Goal: Information Seeking & Learning: Learn about a topic

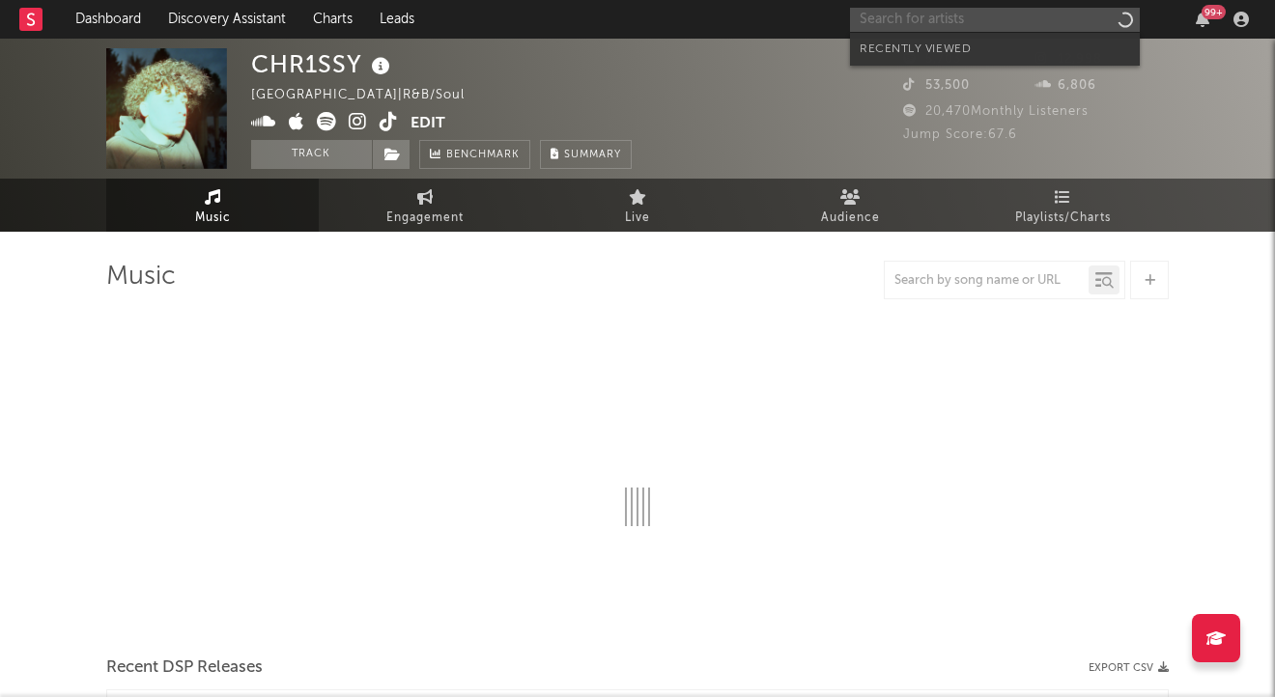
click at [1027, 20] on input "text" at bounding box center [995, 20] width 290 height 24
type input "za"
select select "6m"
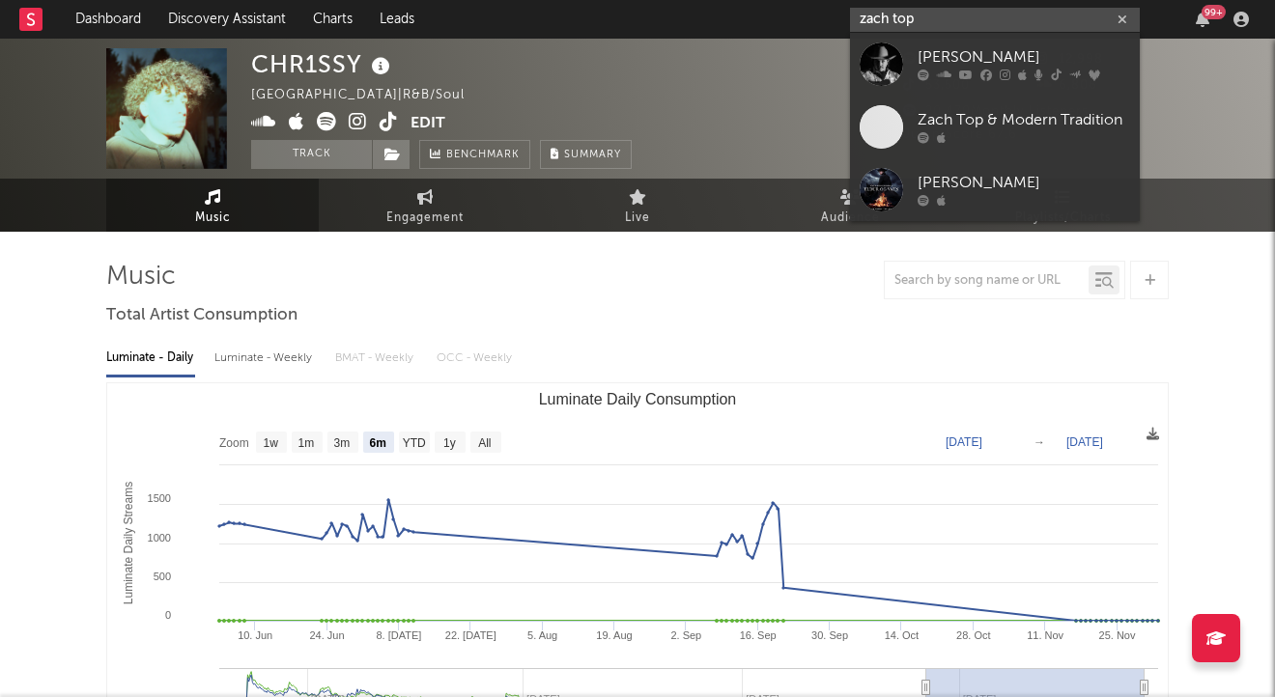
type input "zach top"
drag, startPoint x: 1011, startPoint y: 52, endPoint x: 1043, endPoint y: 72, distance: 37.8
click at [1011, 52] on div "[PERSON_NAME]" at bounding box center [1024, 57] width 212 height 23
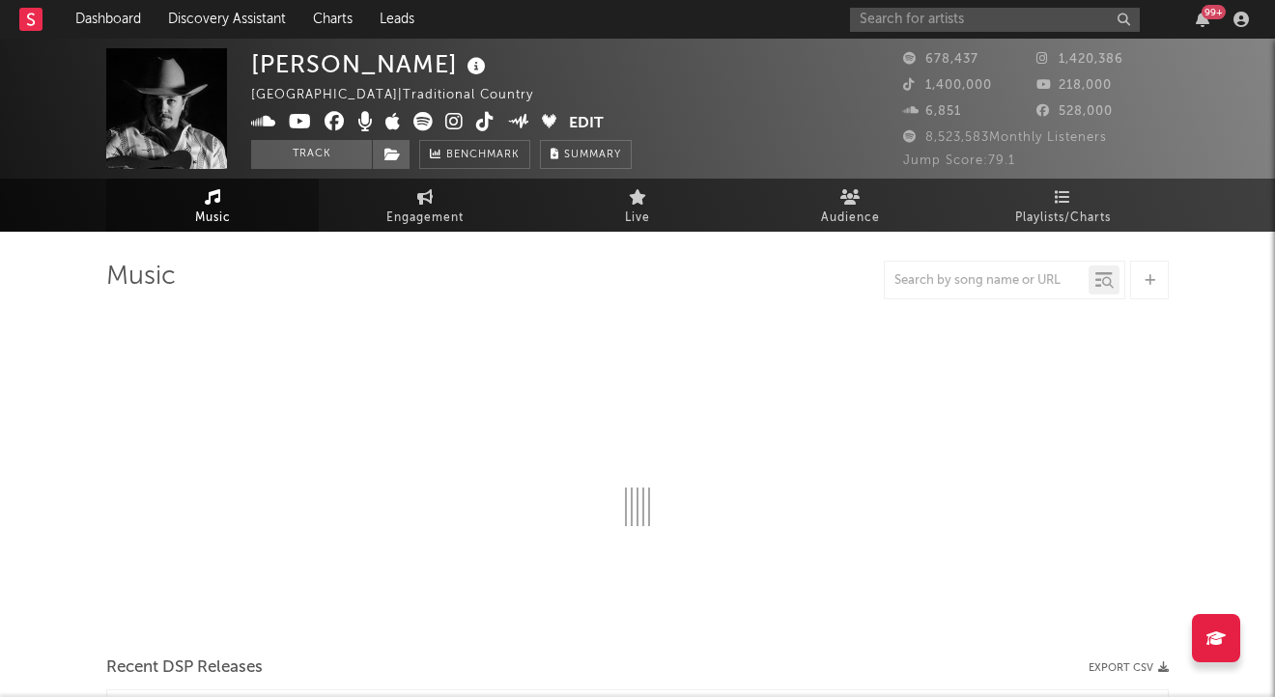
select select "6m"
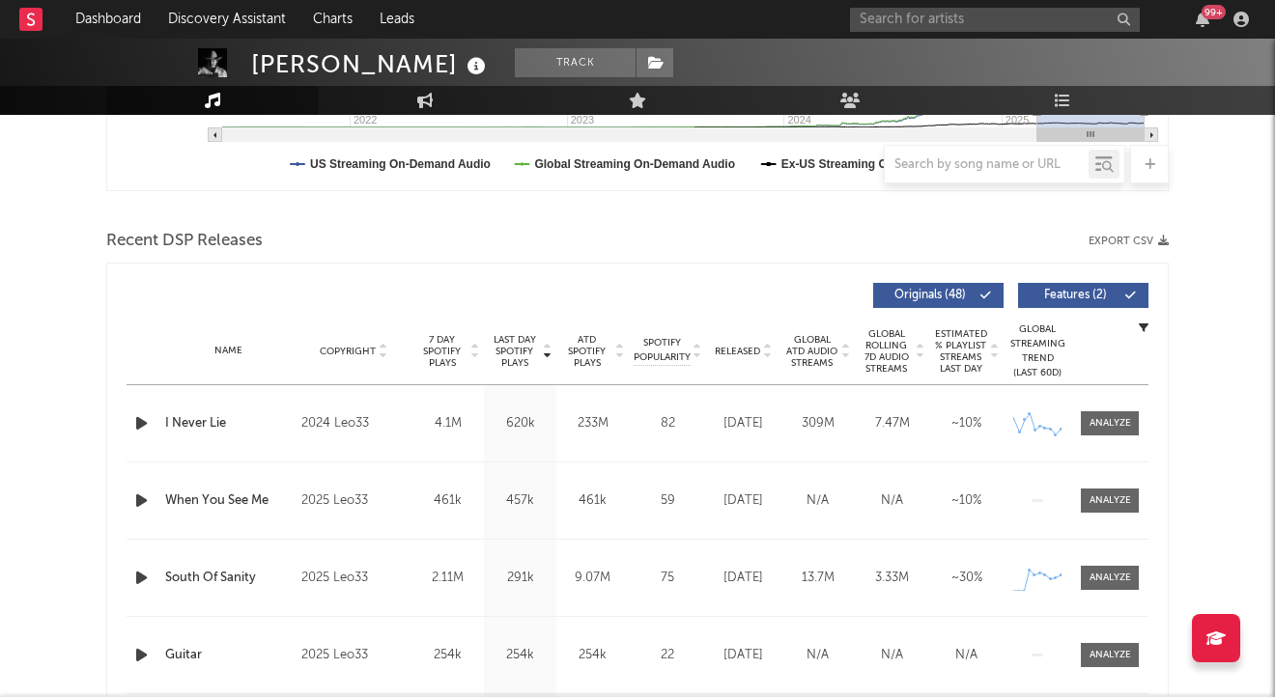
scroll to position [773, 0]
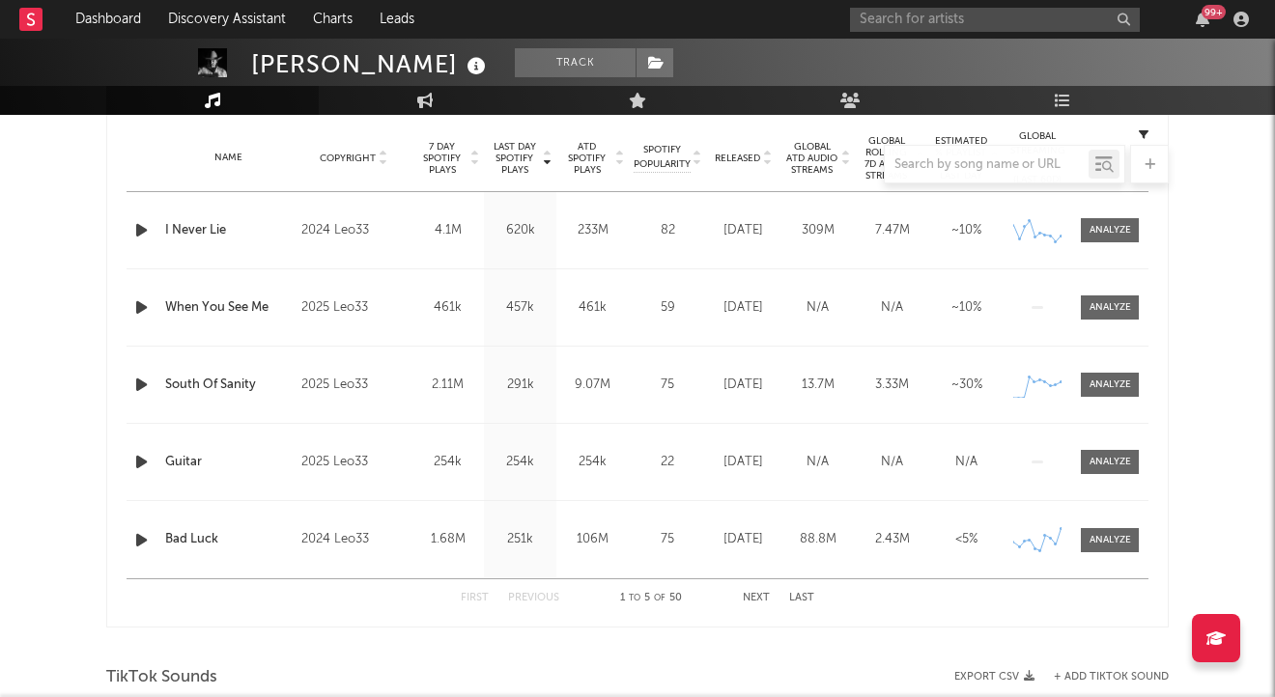
click at [1095, 463] on div at bounding box center [1111, 462] width 42 height 14
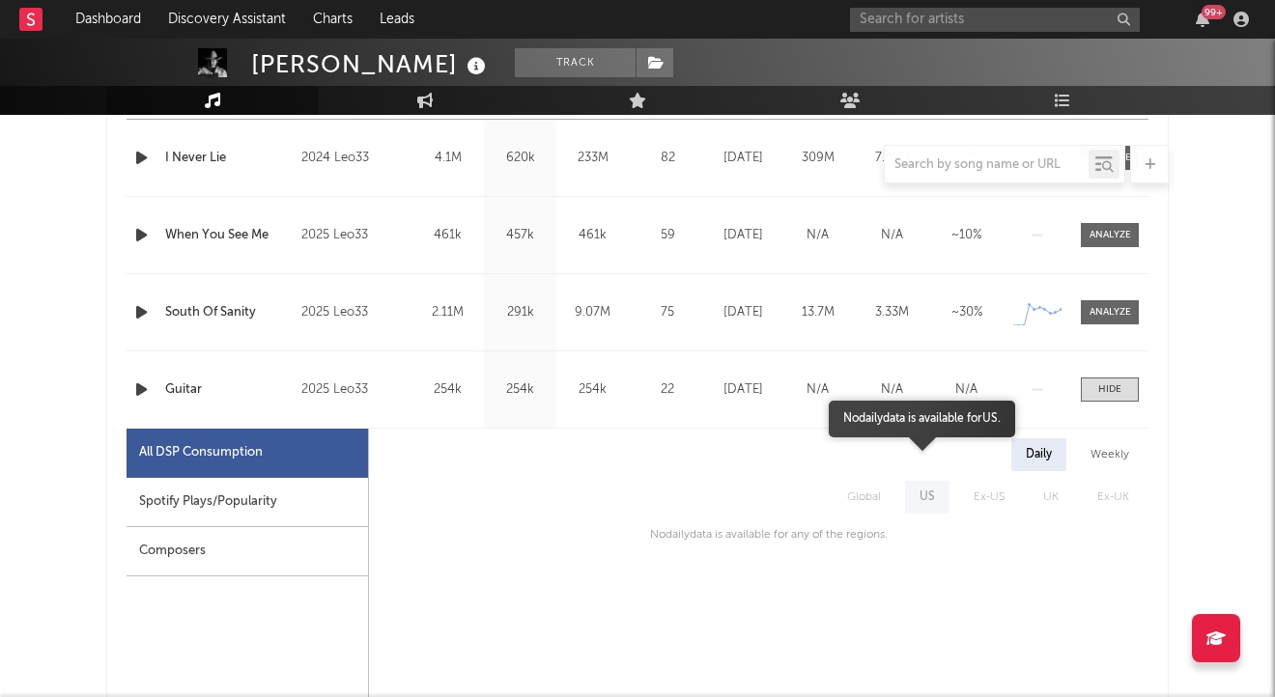
scroll to position [869, 0]
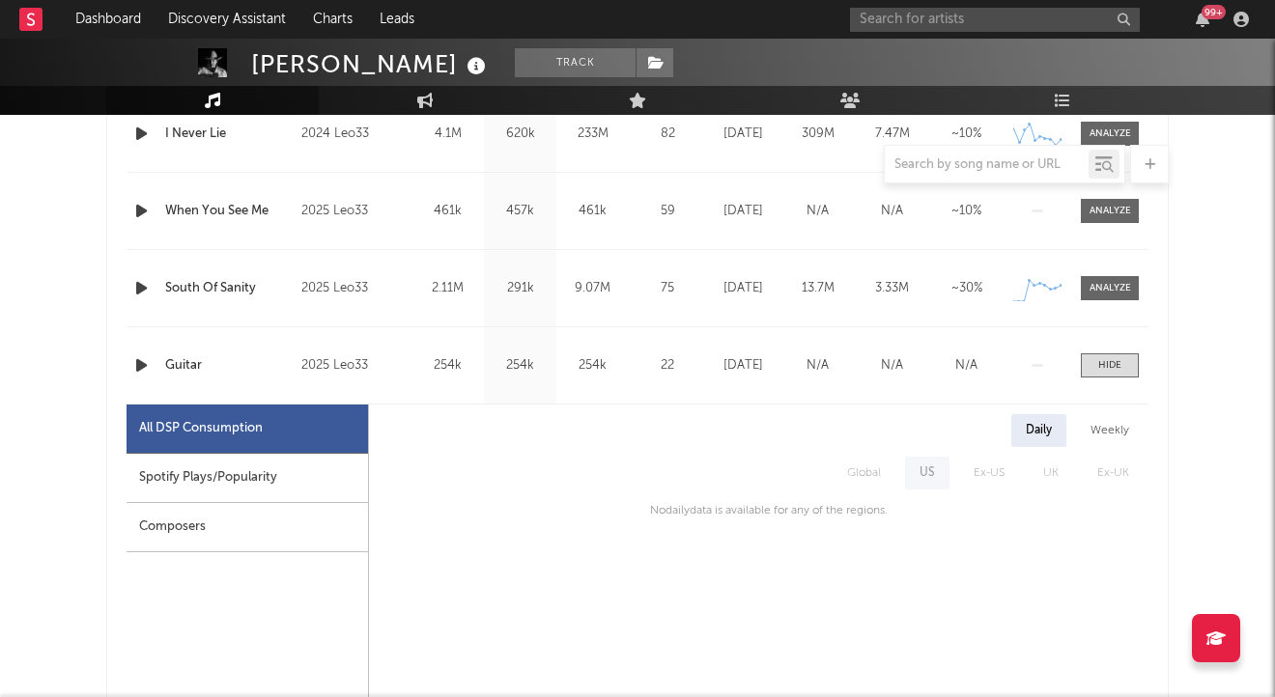
click at [317, 491] on div "Spotify Plays/Popularity" at bounding box center [247, 478] width 241 height 49
select select "1w"
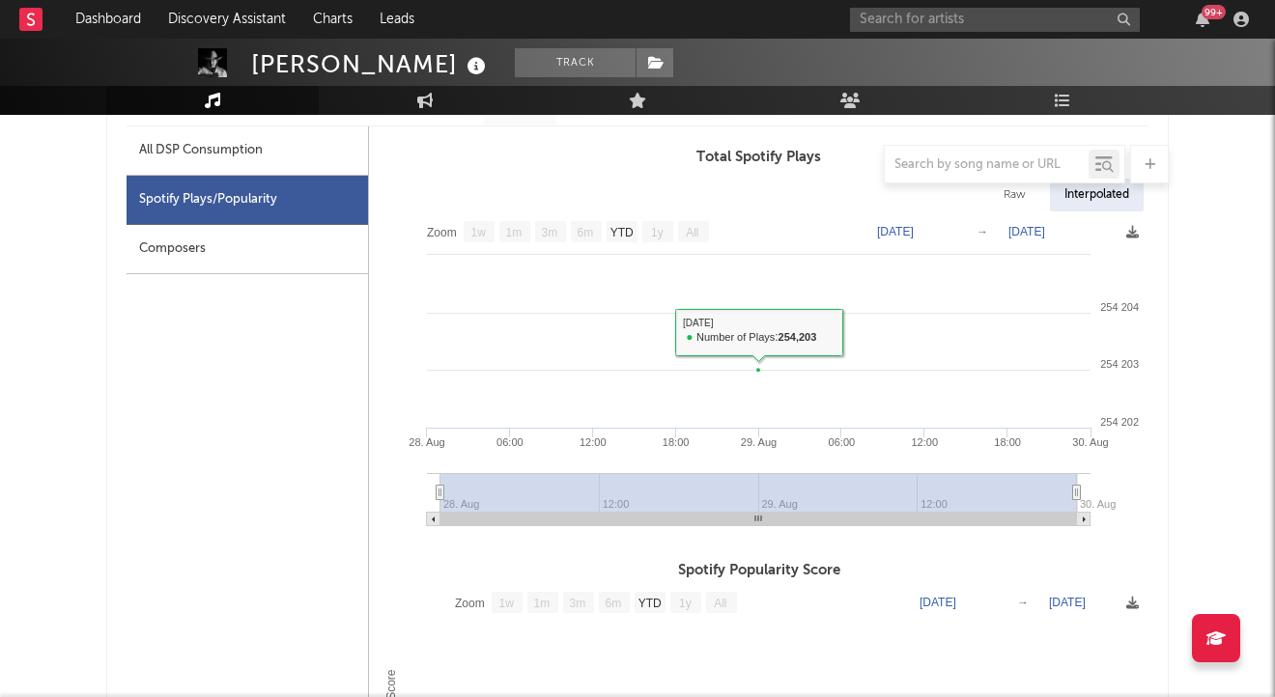
scroll to position [1159, 0]
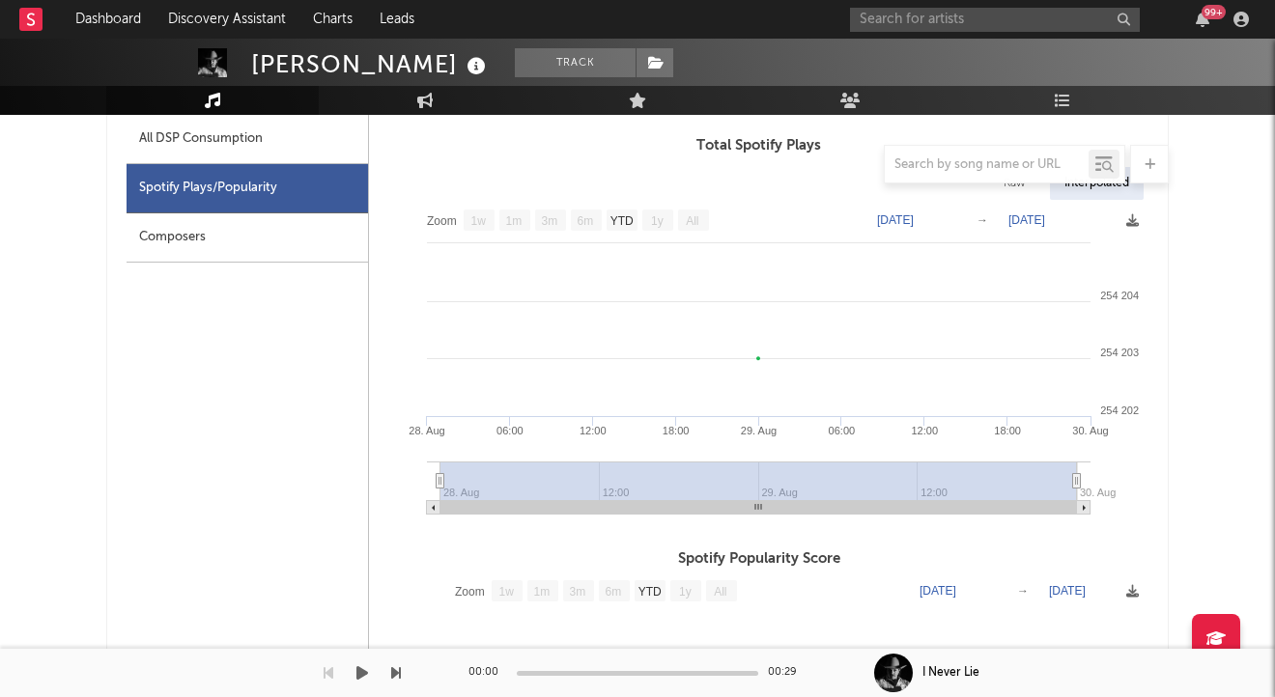
click at [132, 693] on div at bounding box center [200, 673] width 401 height 48
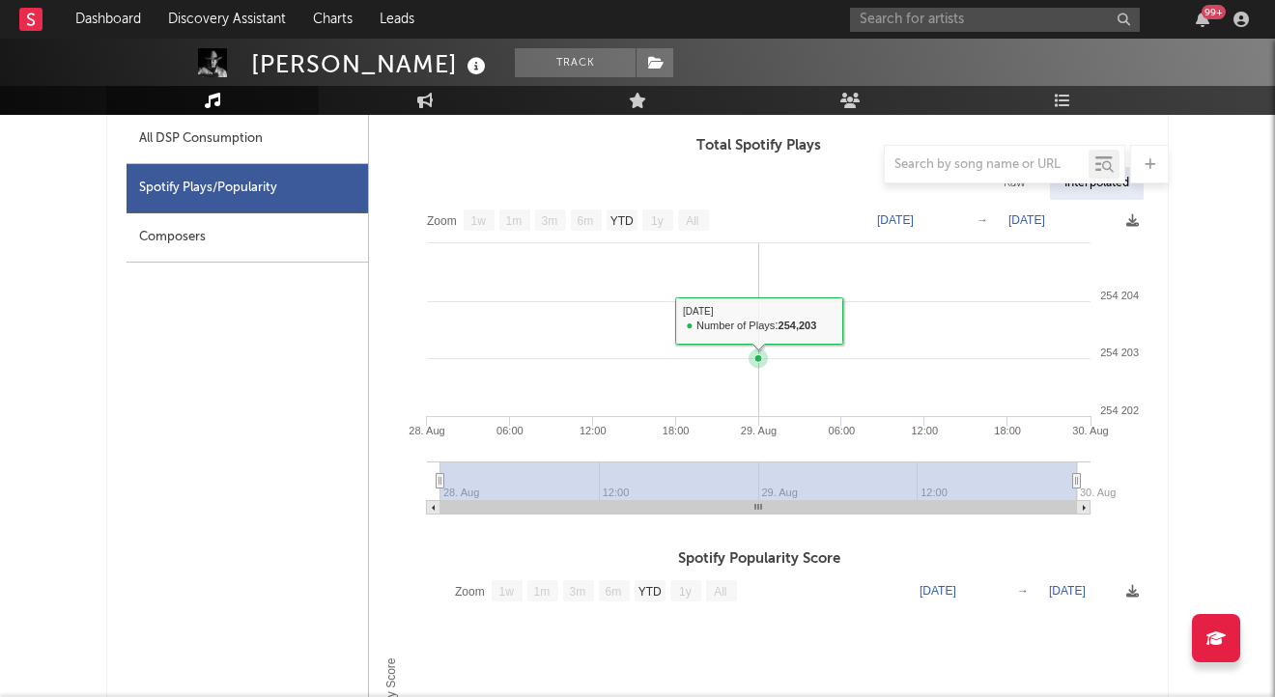
scroll to position [1062, 0]
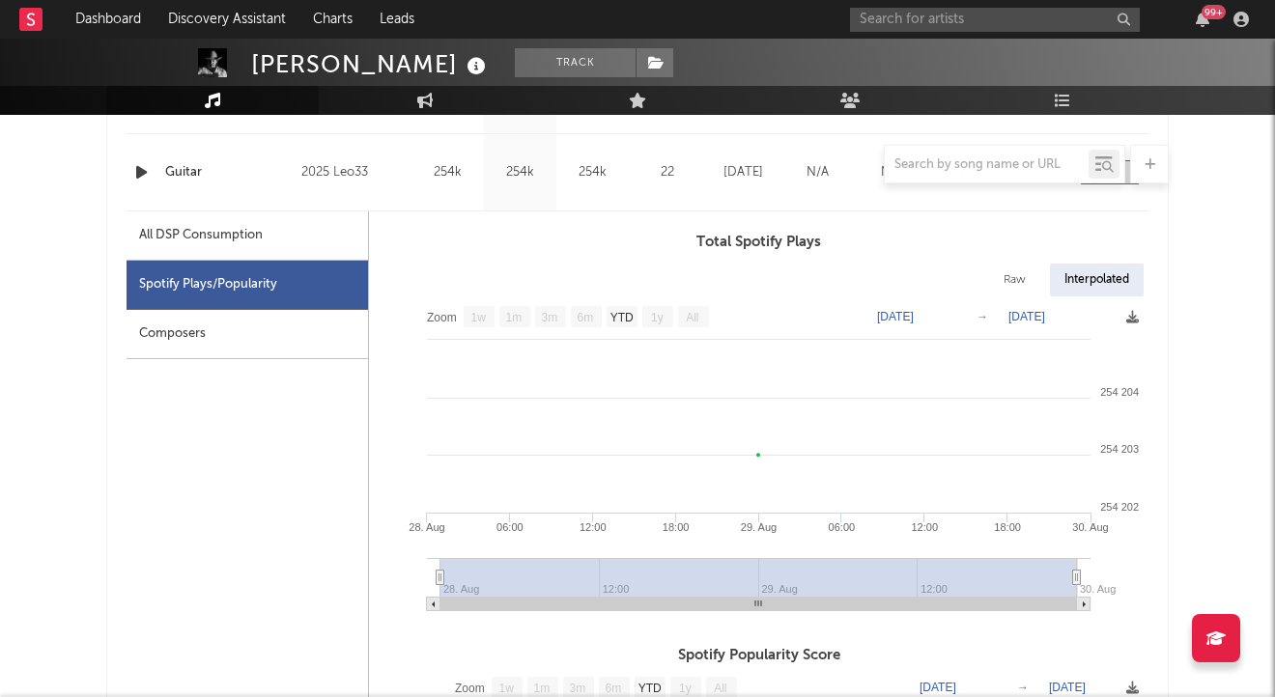
click at [1021, 287] on div "Raw" at bounding box center [1014, 280] width 51 height 33
select select "1w"
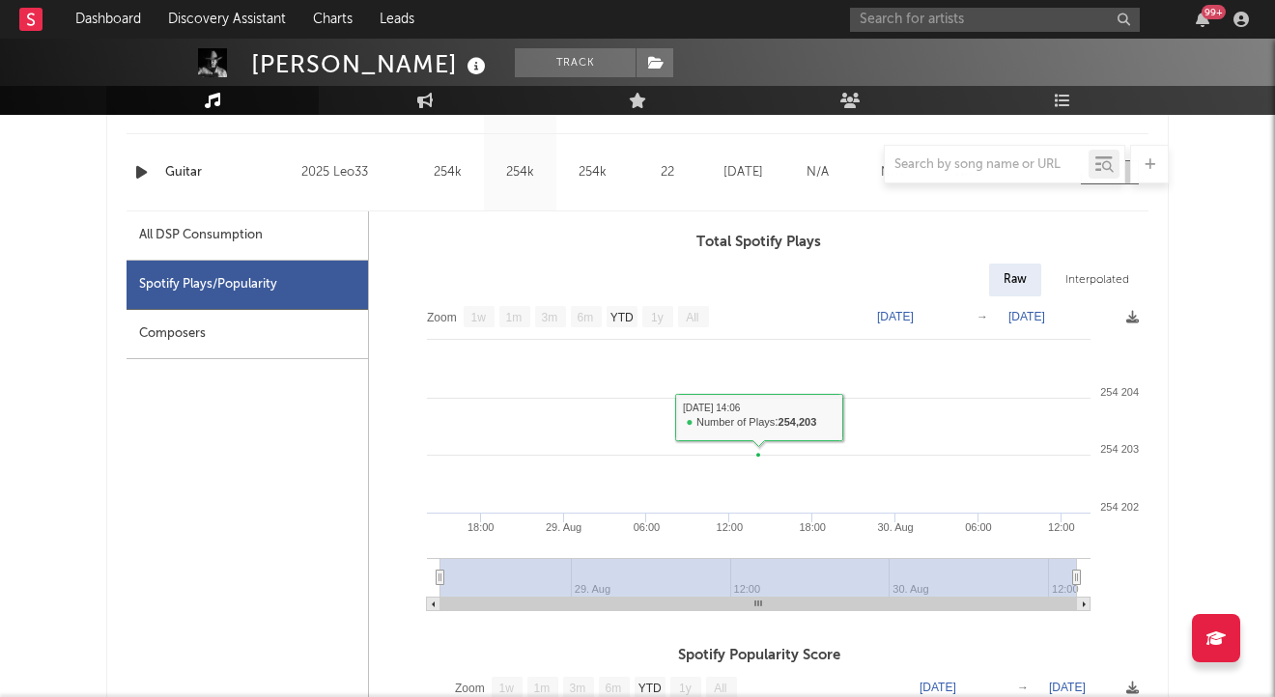
click at [1084, 276] on div "Interpolated" at bounding box center [1097, 280] width 93 height 33
select select "1w"
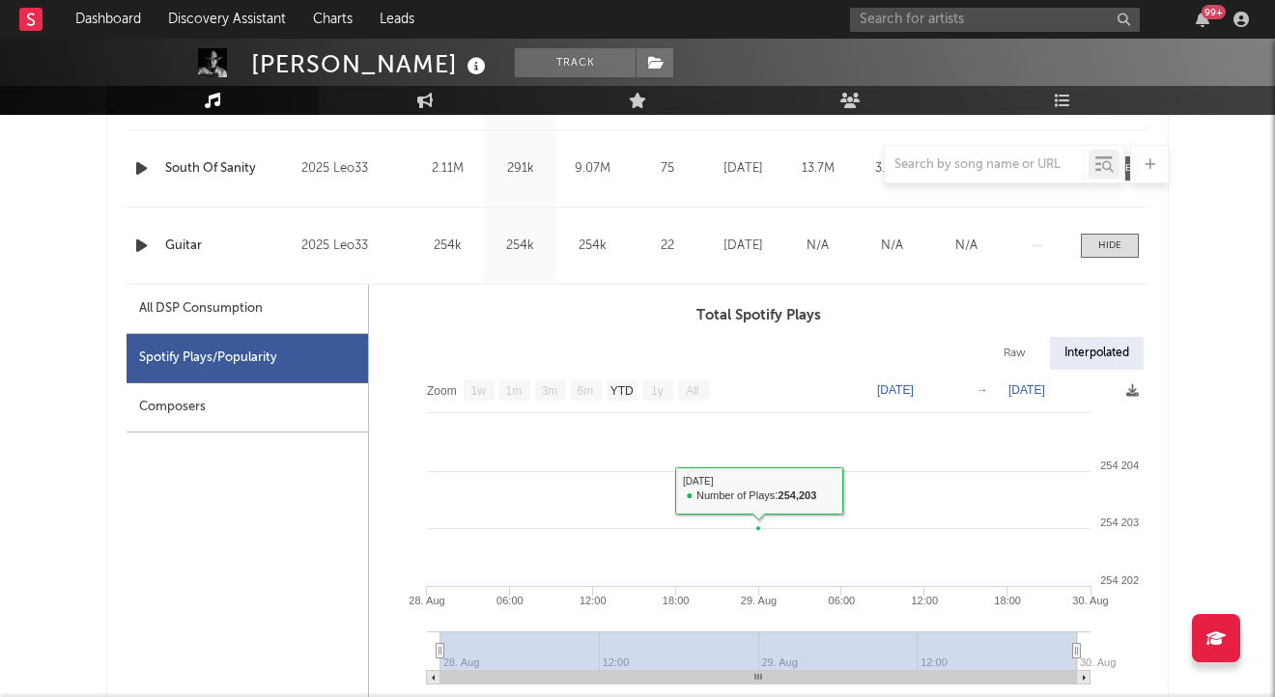
scroll to position [966, 0]
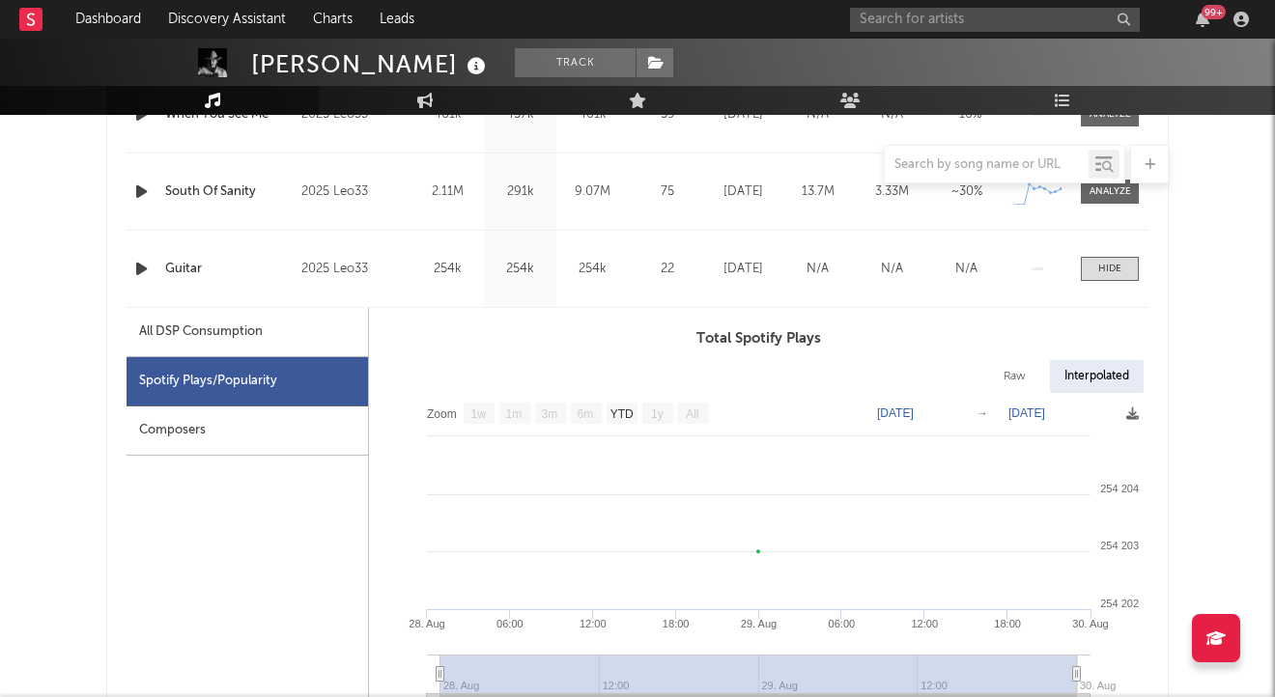
click at [1115, 278] on span at bounding box center [1110, 269] width 58 height 24
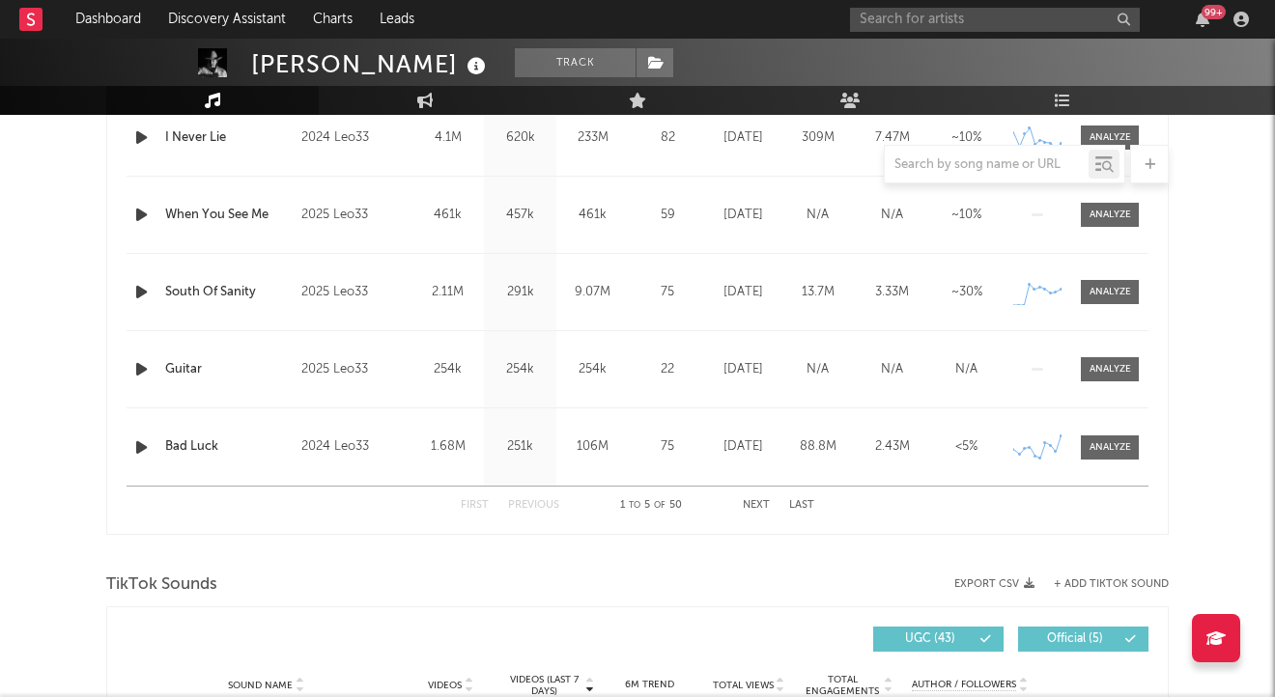
scroll to position [773, 0]
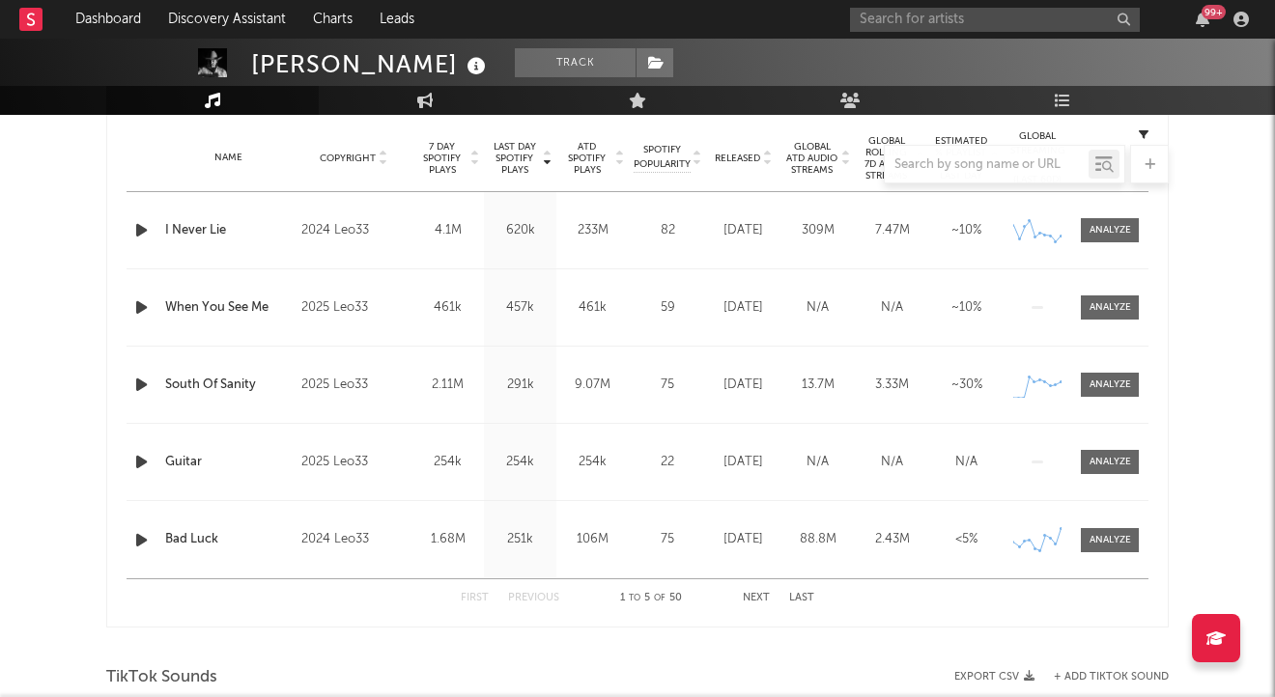
click at [753, 163] on div at bounding box center [637, 164] width 1062 height 39
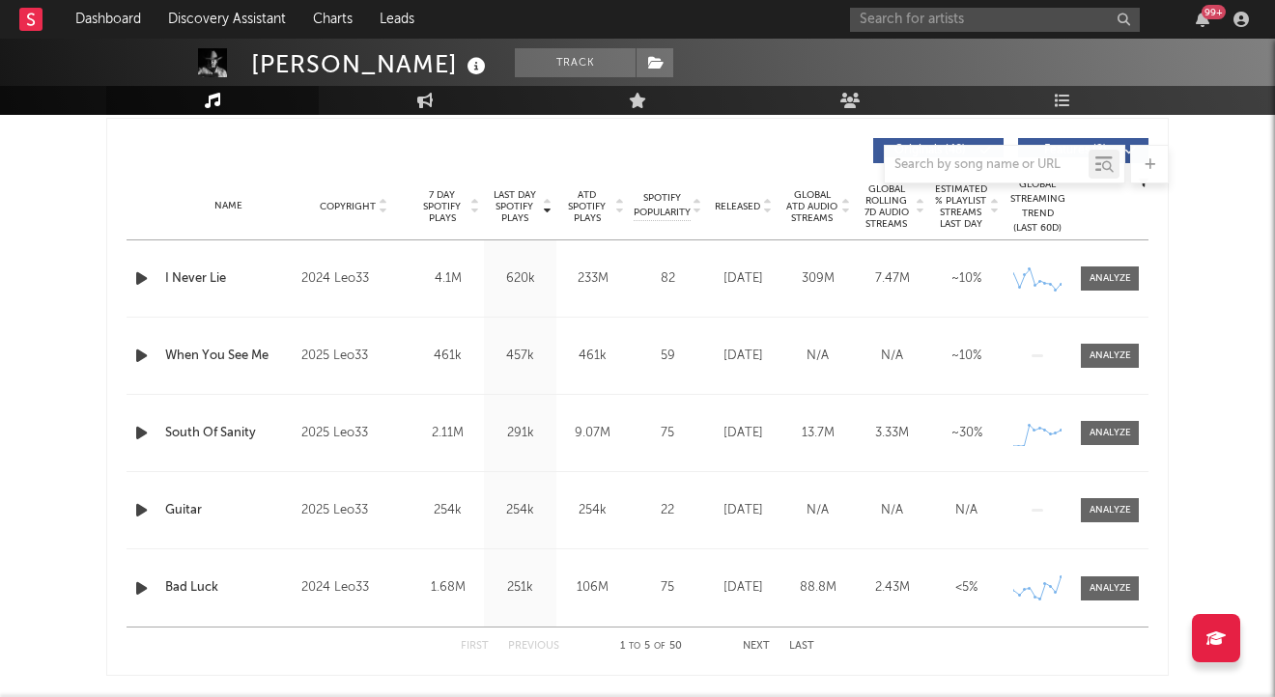
scroll to position [676, 0]
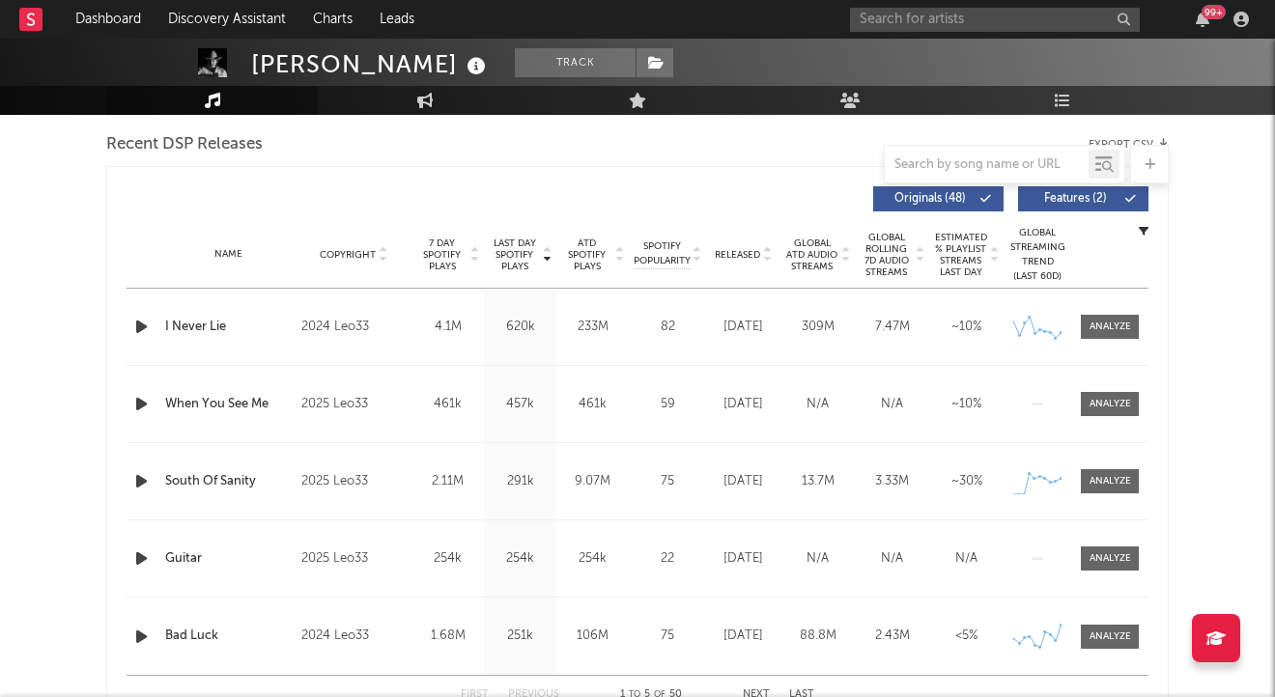
click at [742, 256] on span "Released" at bounding box center [737, 255] width 45 height 12
click at [1112, 320] on div at bounding box center [1111, 327] width 42 height 14
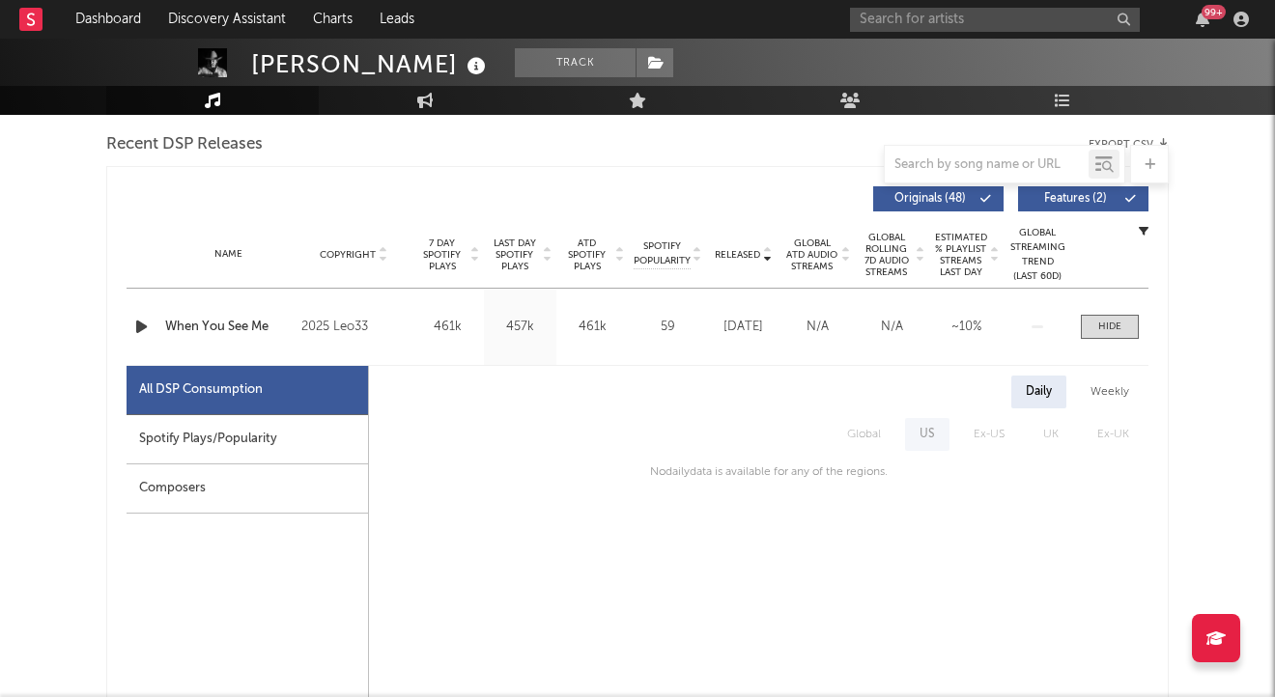
click at [246, 441] on div "Spotify Plays/Popularity" at bounding box center [247, 439] width 241 height 49
select select "1w"
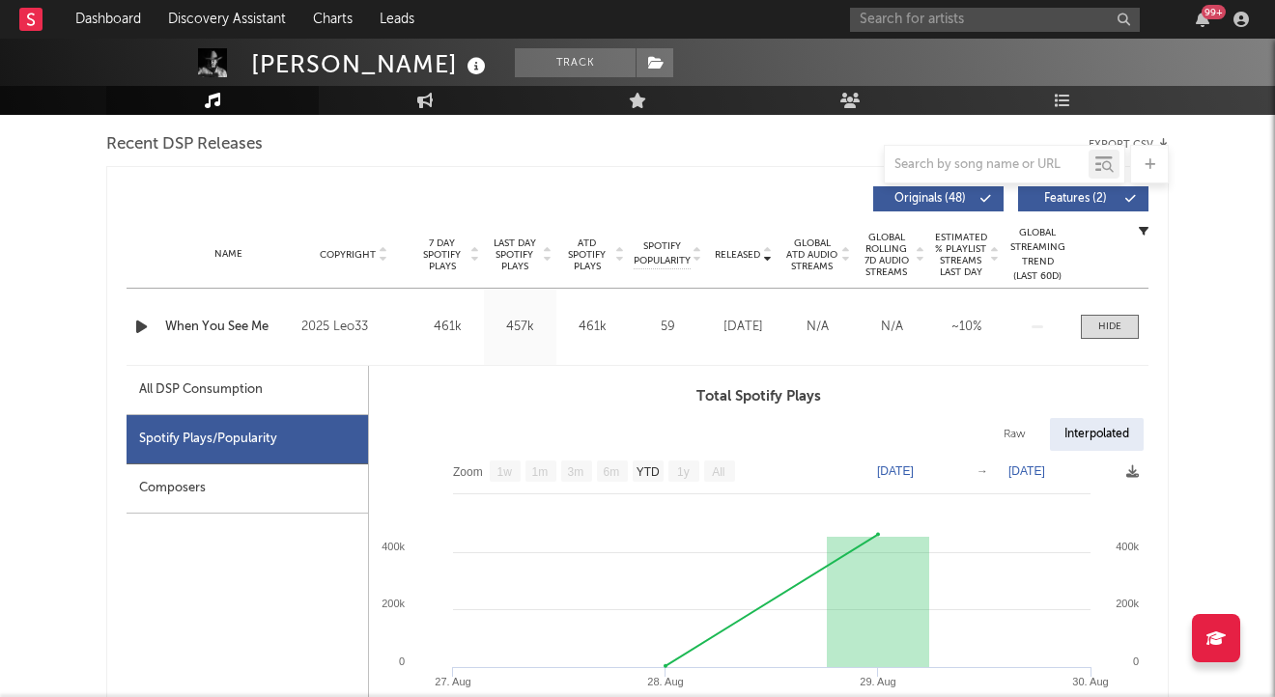
click at [1106, 325] on div at bounding box center [1109, 327] width 23 height 14
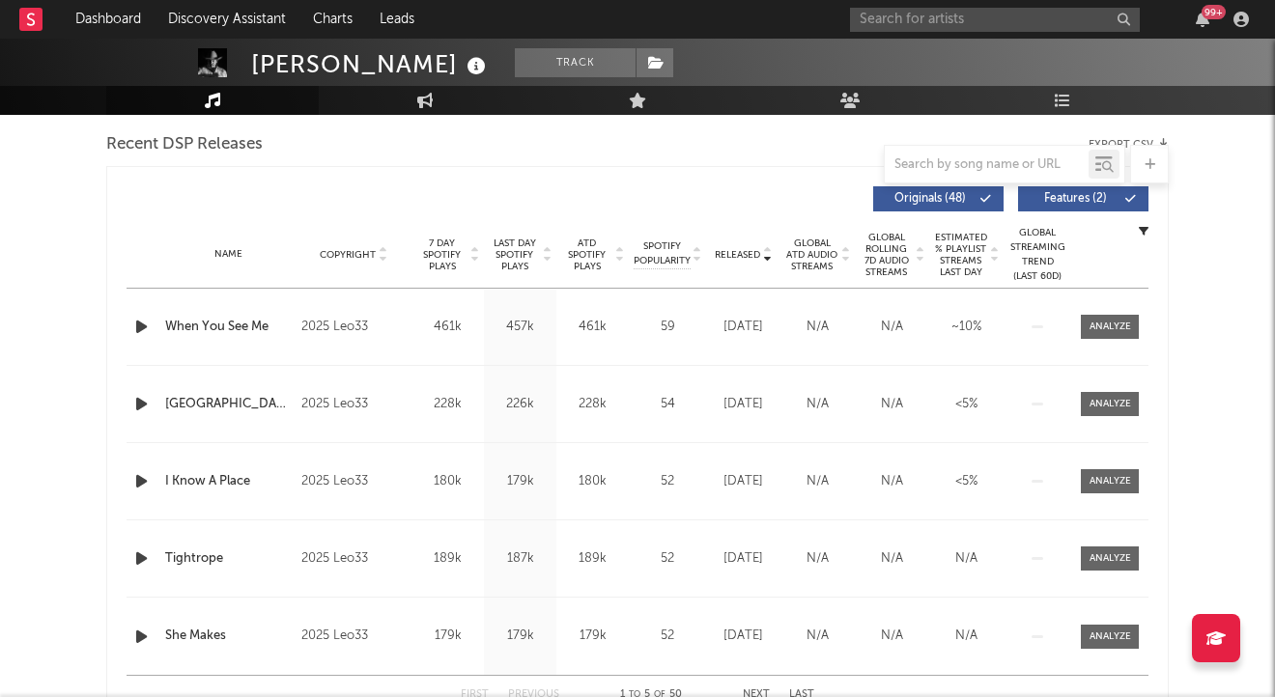
click at [1091, 393] on span at bounding box center [1110, 404] width 58 height 24
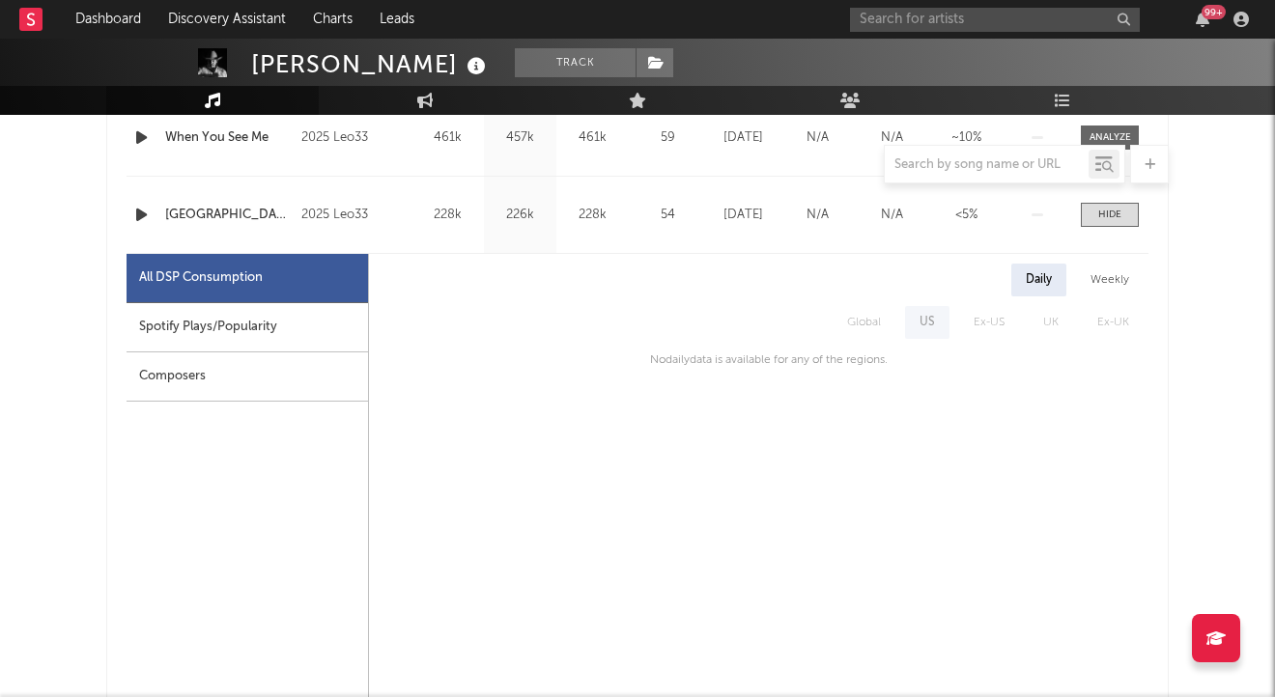
scroll to position [869, 0]
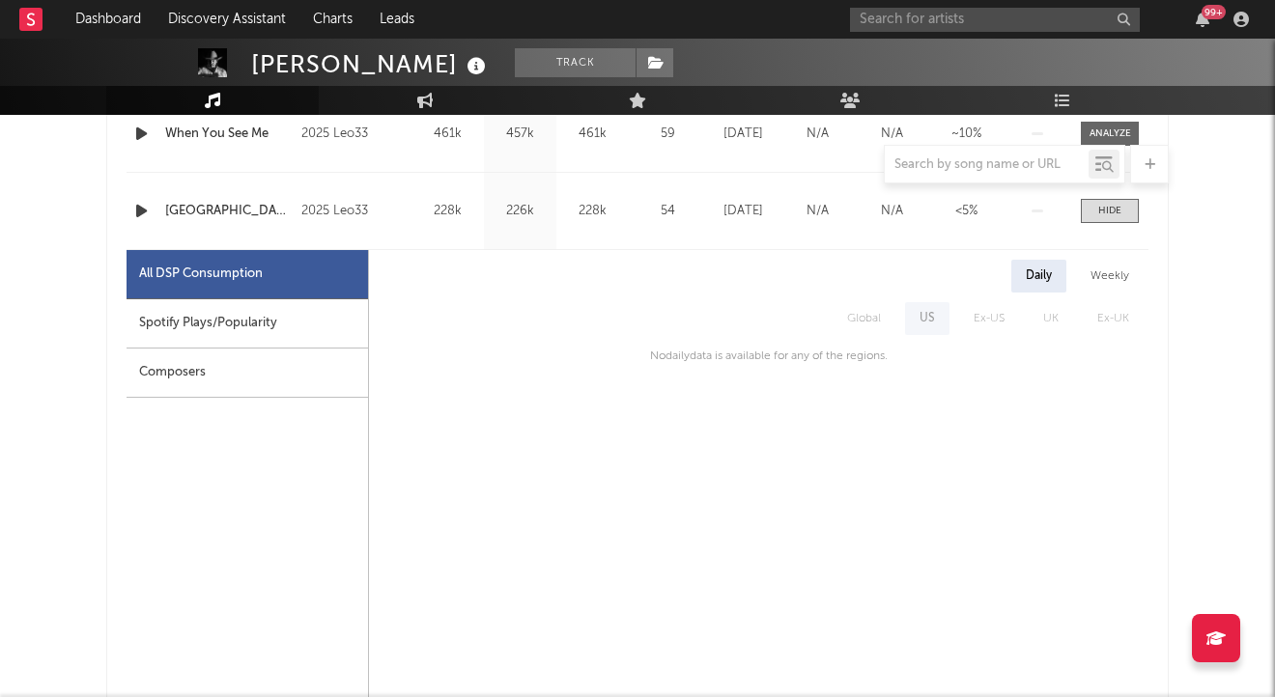
click at [201, 330] on div "Spotify Plays/Popularity" at bounding box center [247, 323] width 241 height 49
select select "1w"
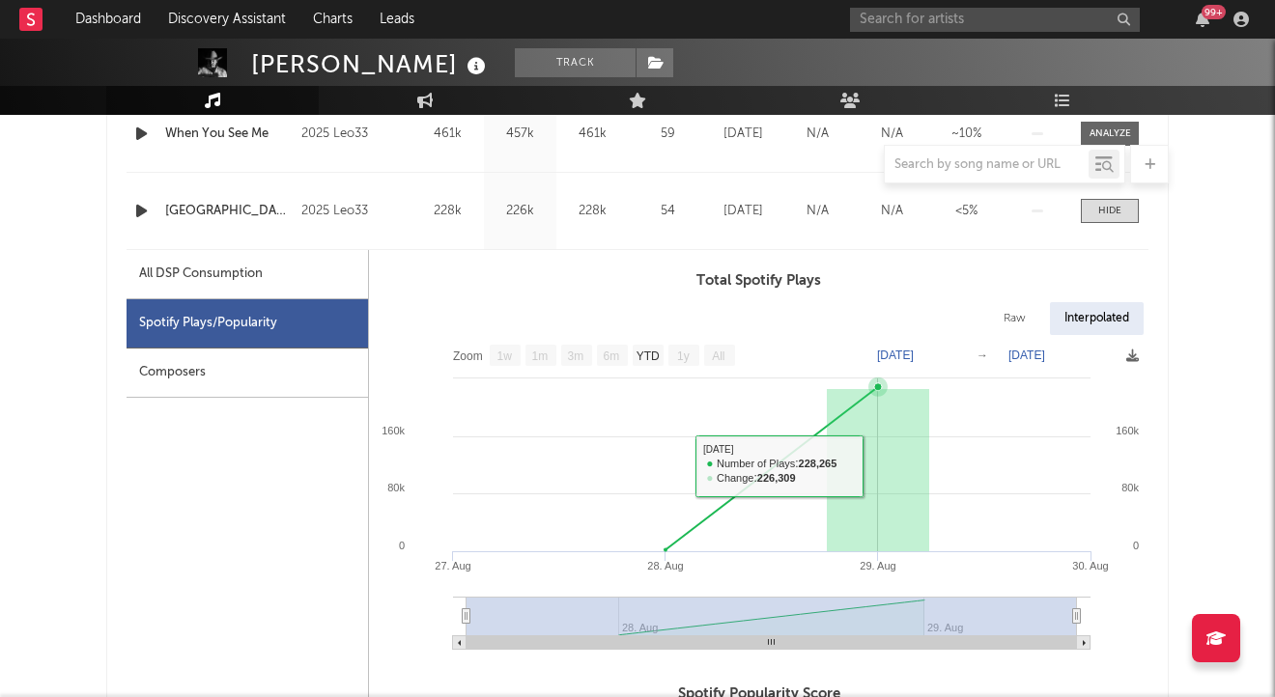
scroll to position [676, 0]
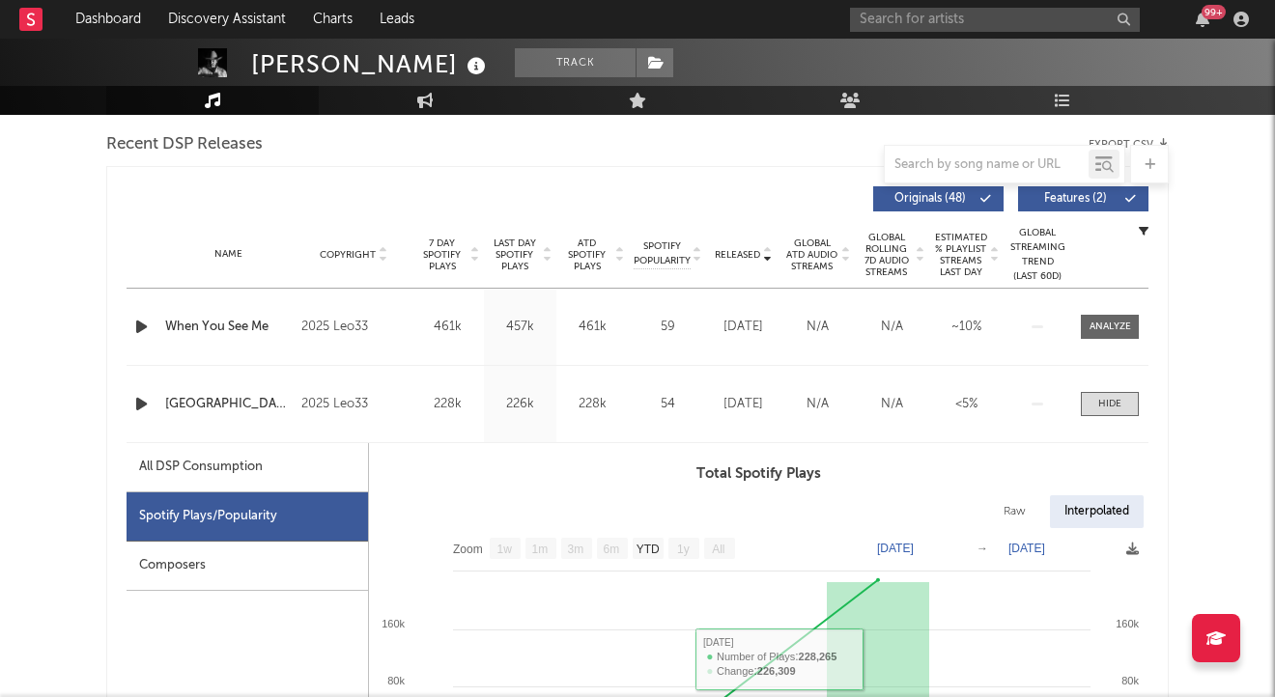
click at [1119, 393] on span at bounding box center [1110, 404] width 58 height 24
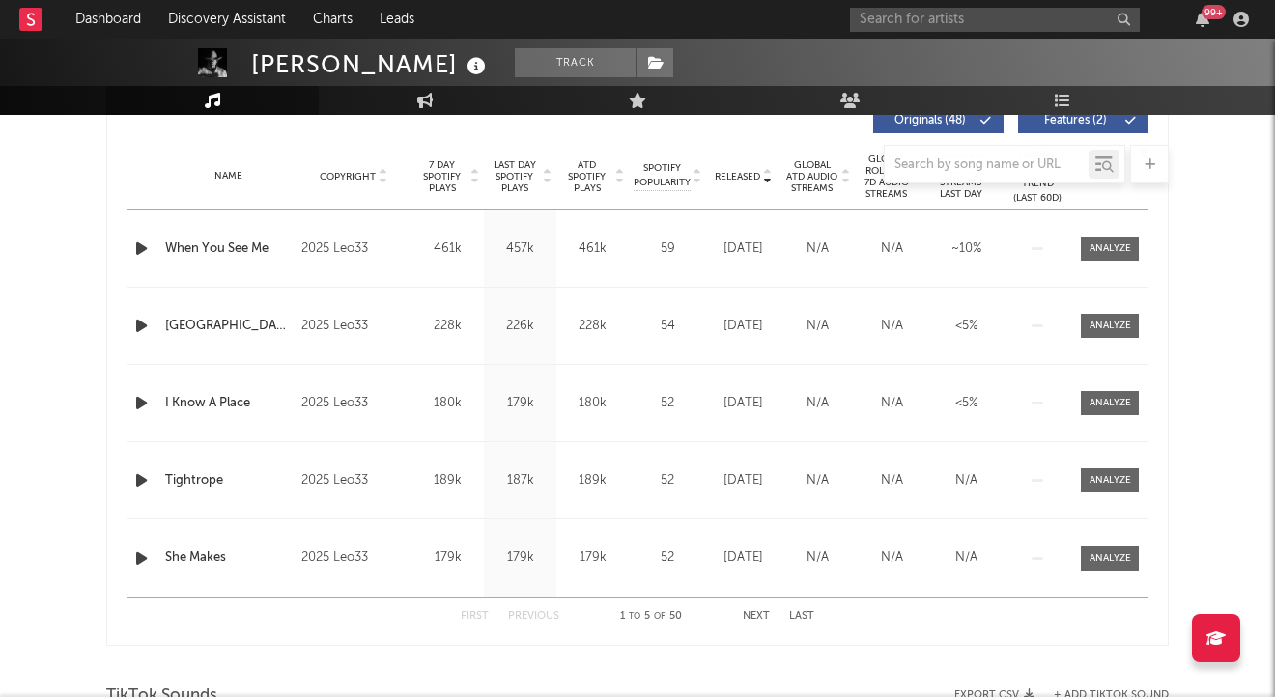
scroll to position [773, 0]
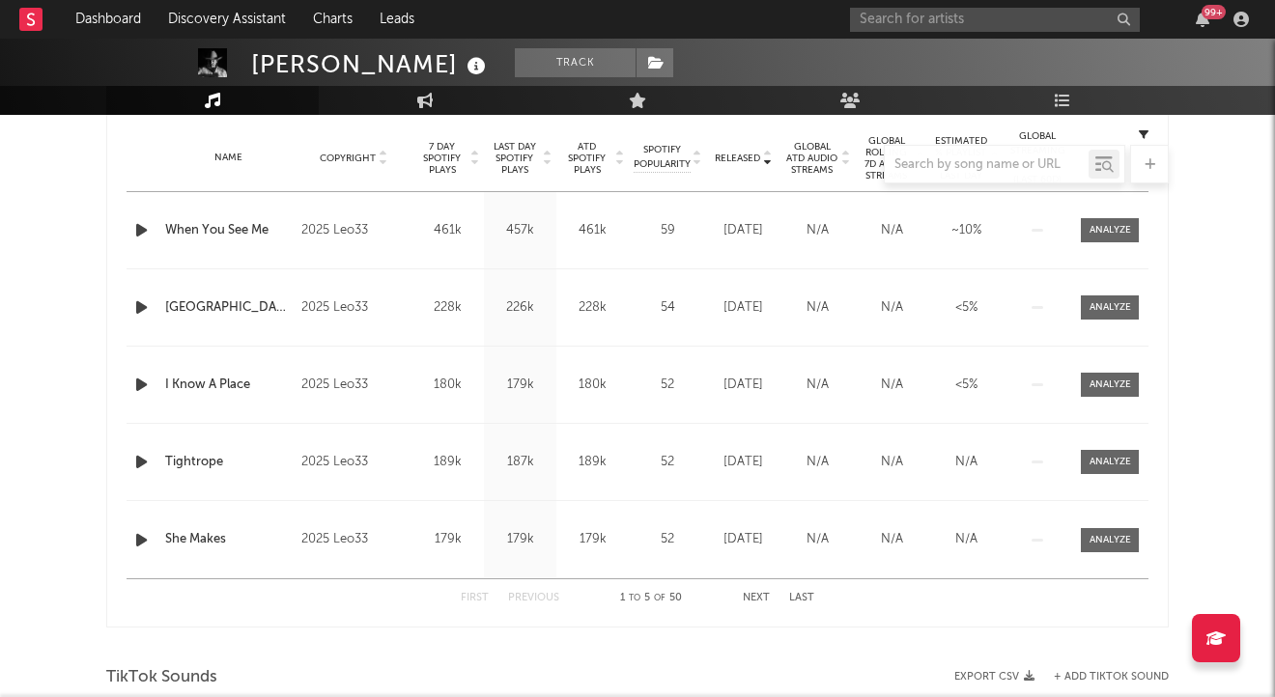
click at [431, 153] on div at bounding box center [637, 164] width 1062 height 39
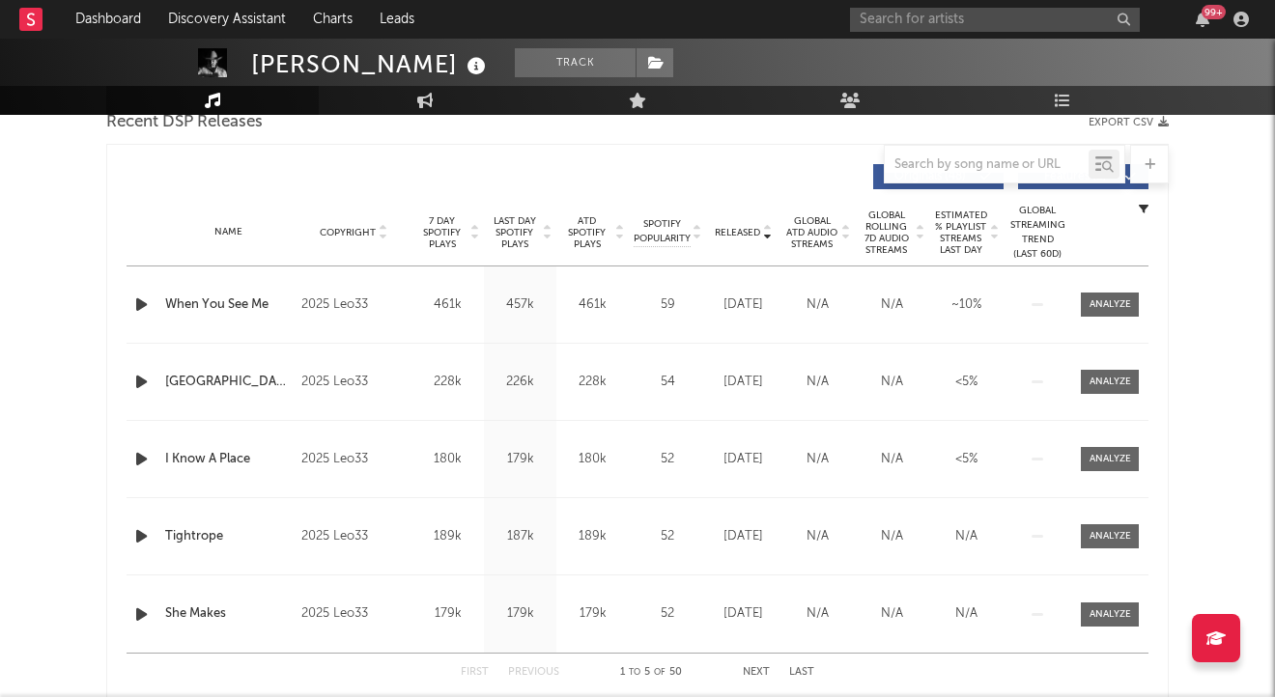
scroll to position [676, 0]
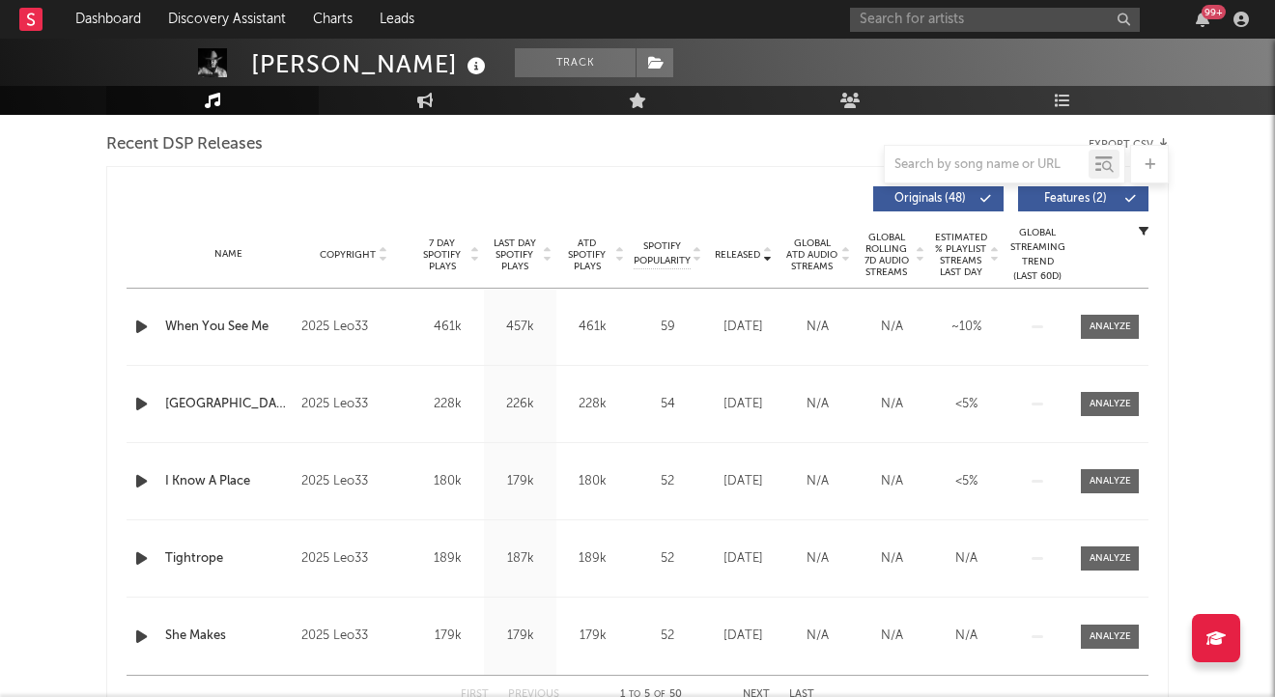
click at [432, 250] on span "7 Day Spotify Plays" at bounding box center [441, 255] width 51 height 35
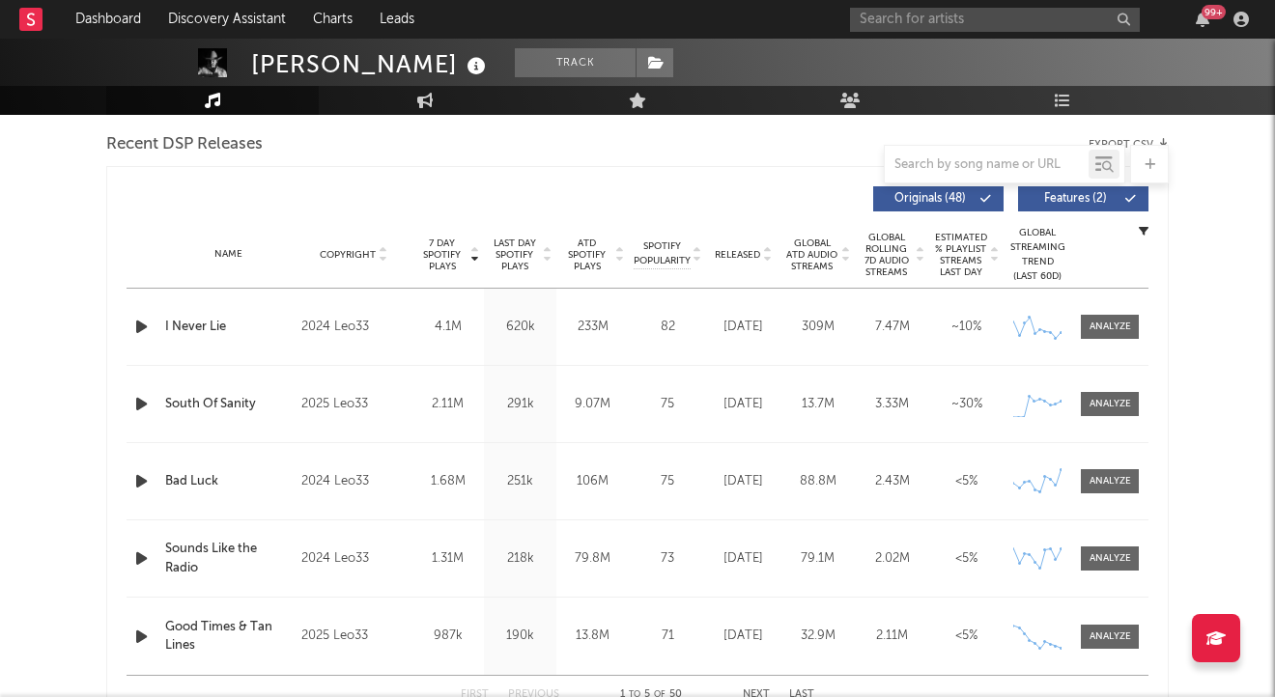
click at [1098, 407] on div at bounding box center [1111, 404] width 42 height 14
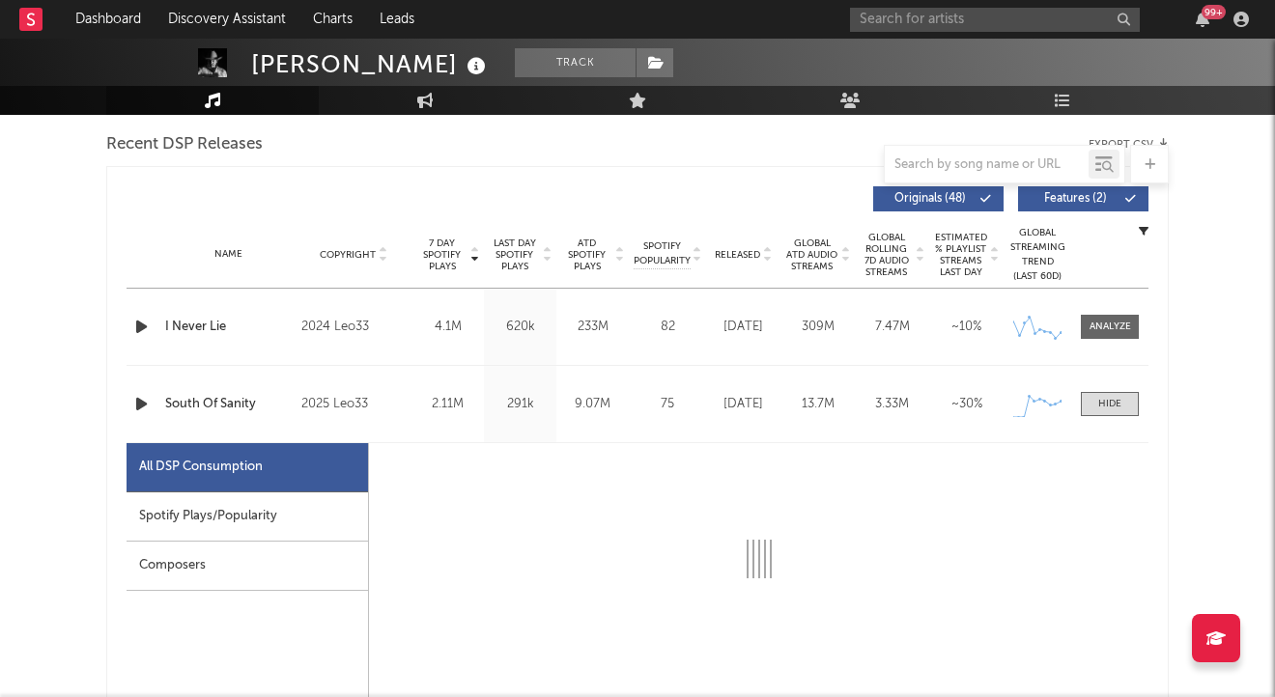
click at [256, 523] on div "Spotify Plays/Popularity" at bounding box center [247, 517] width 241 height 49
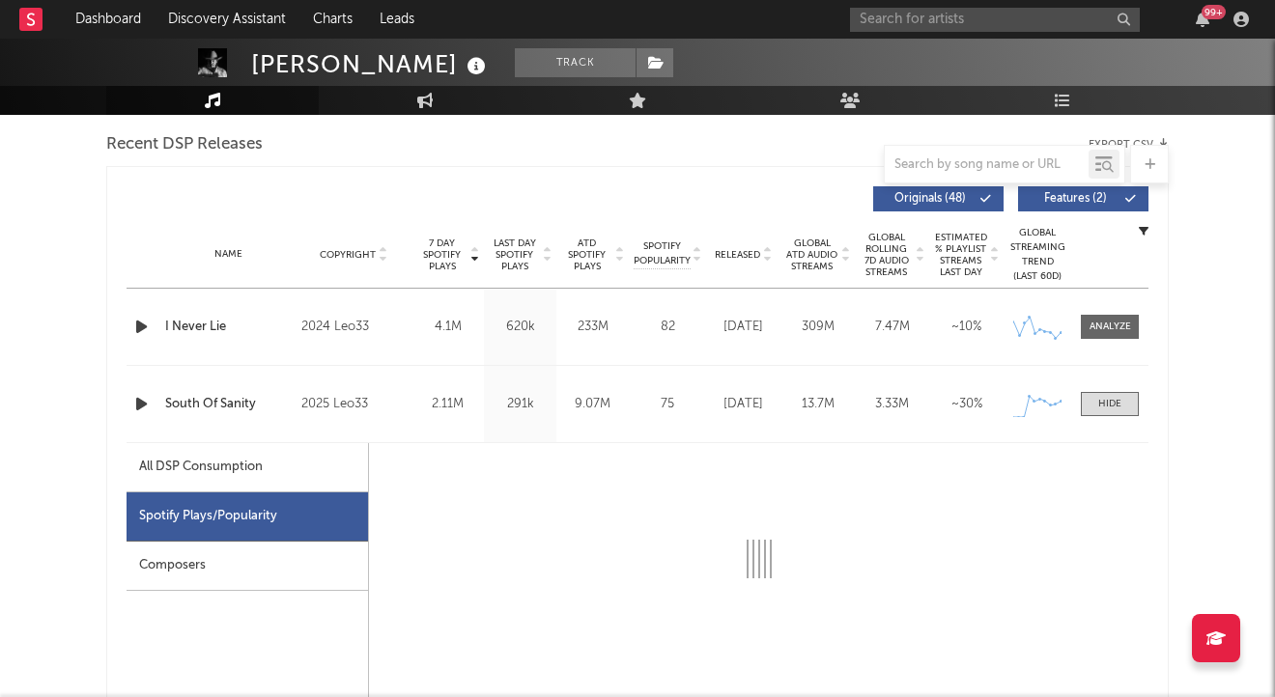
select select "1w"
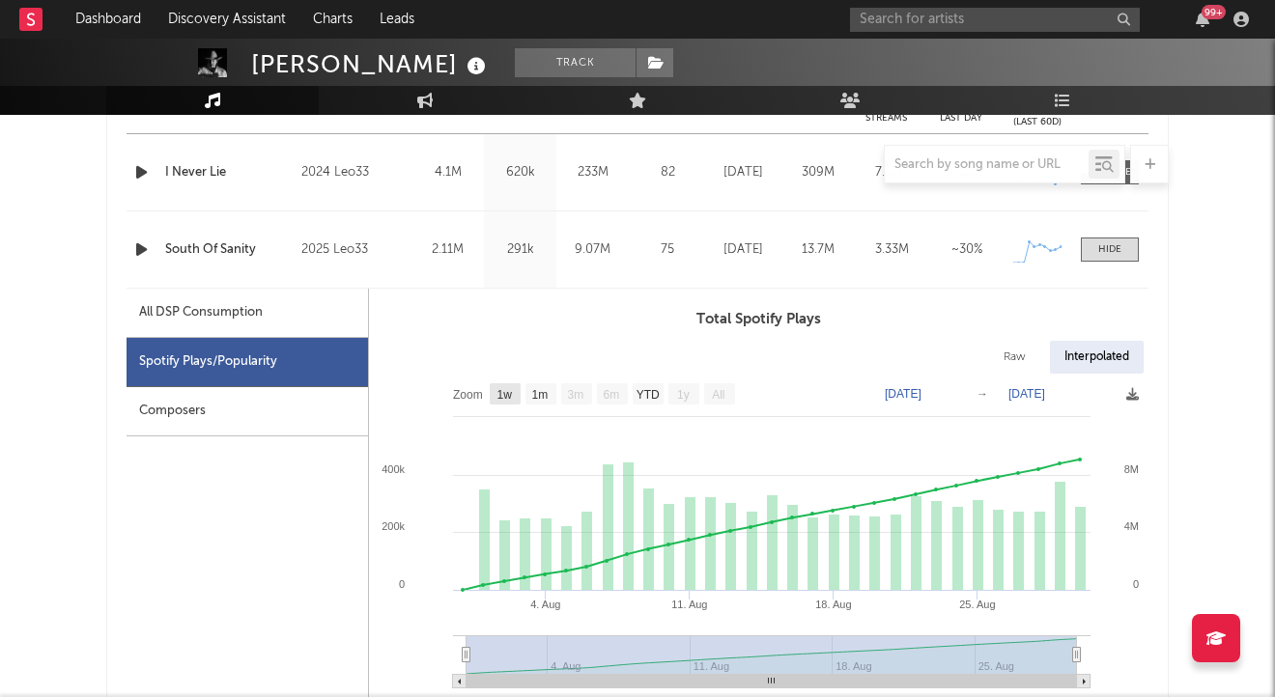
scroll to position [869, 0]
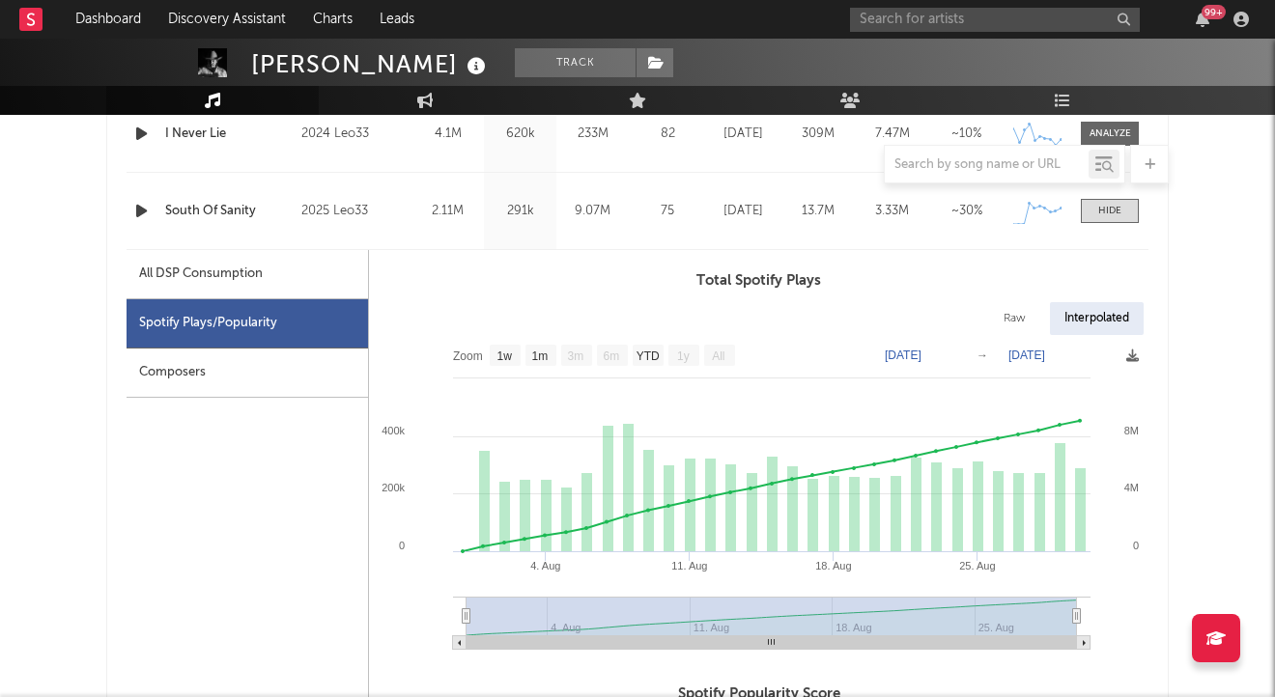
click at [1119, 213] on div at bounding box center [1109, 211] width 23 height 14
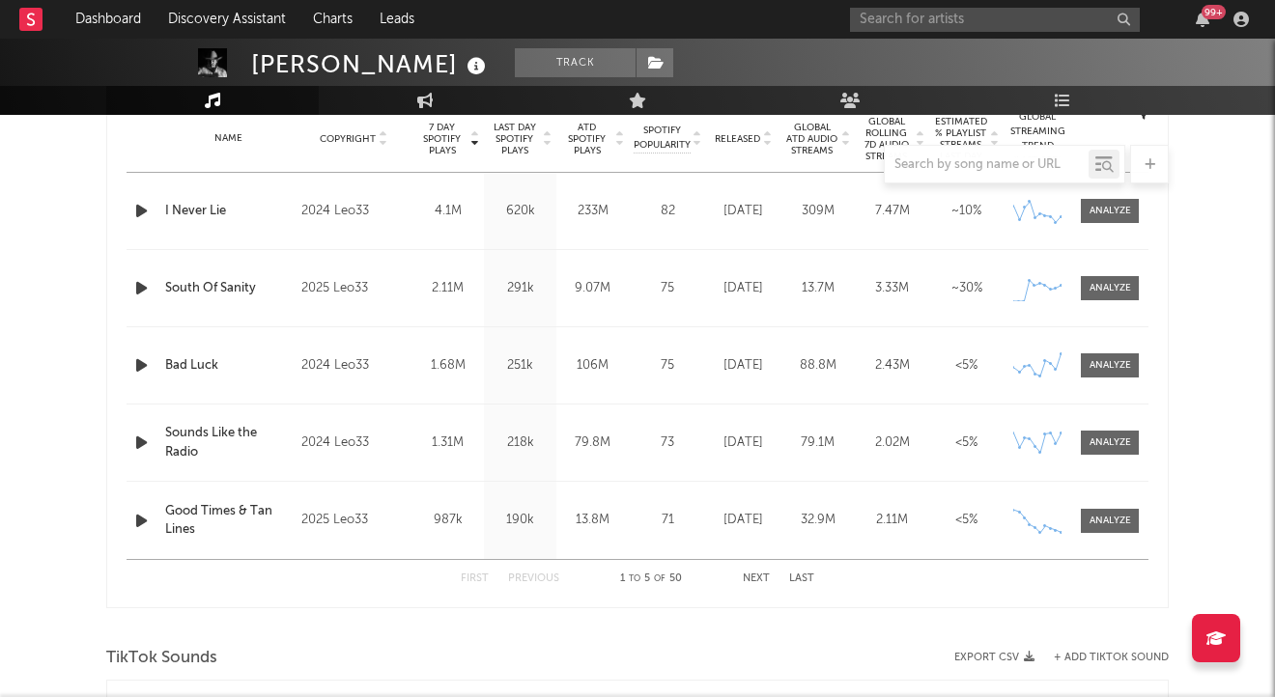
scroll to position [773, 0]
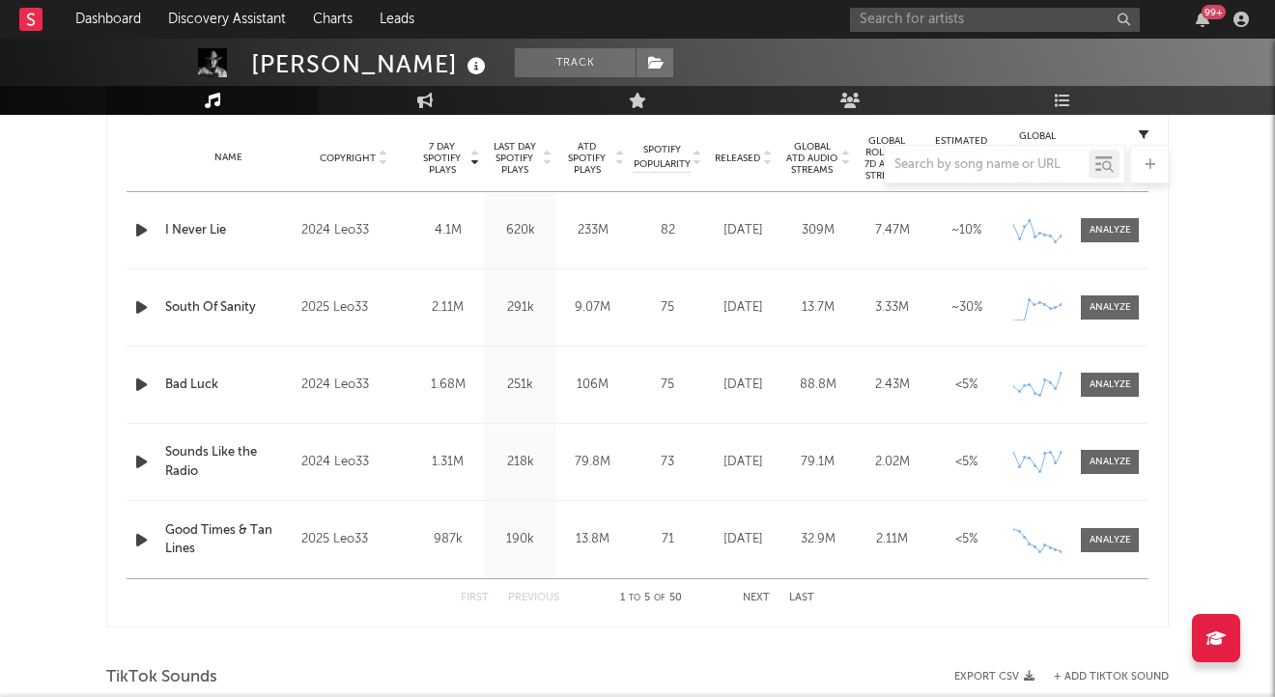
click at [1103, 543] on div at bounding box center [1111, 540] width 42 height 14
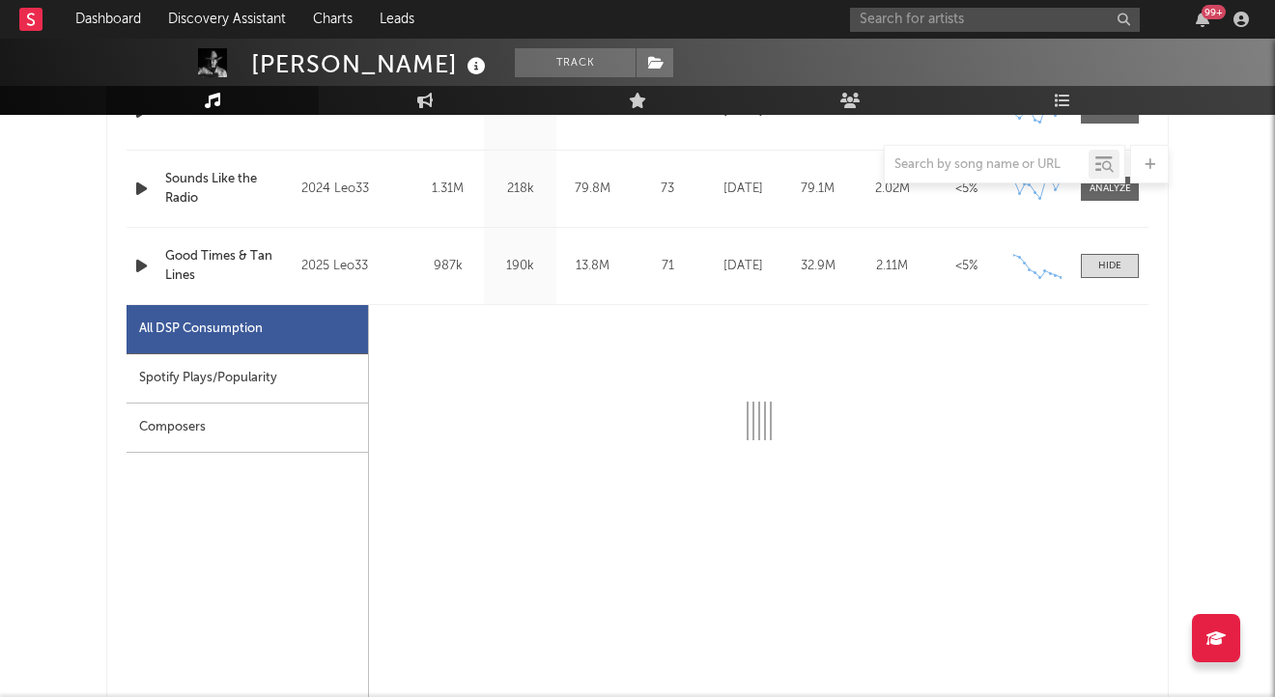
scroll to position [1062, 0]
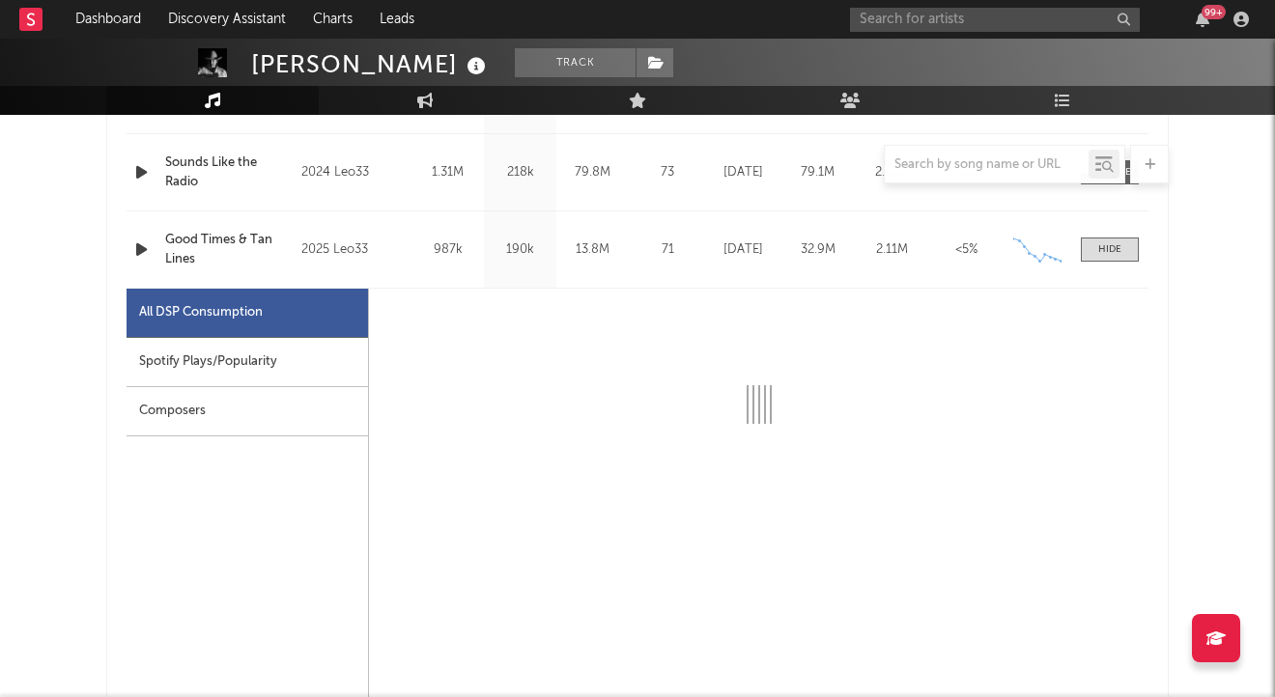
select select "1w"
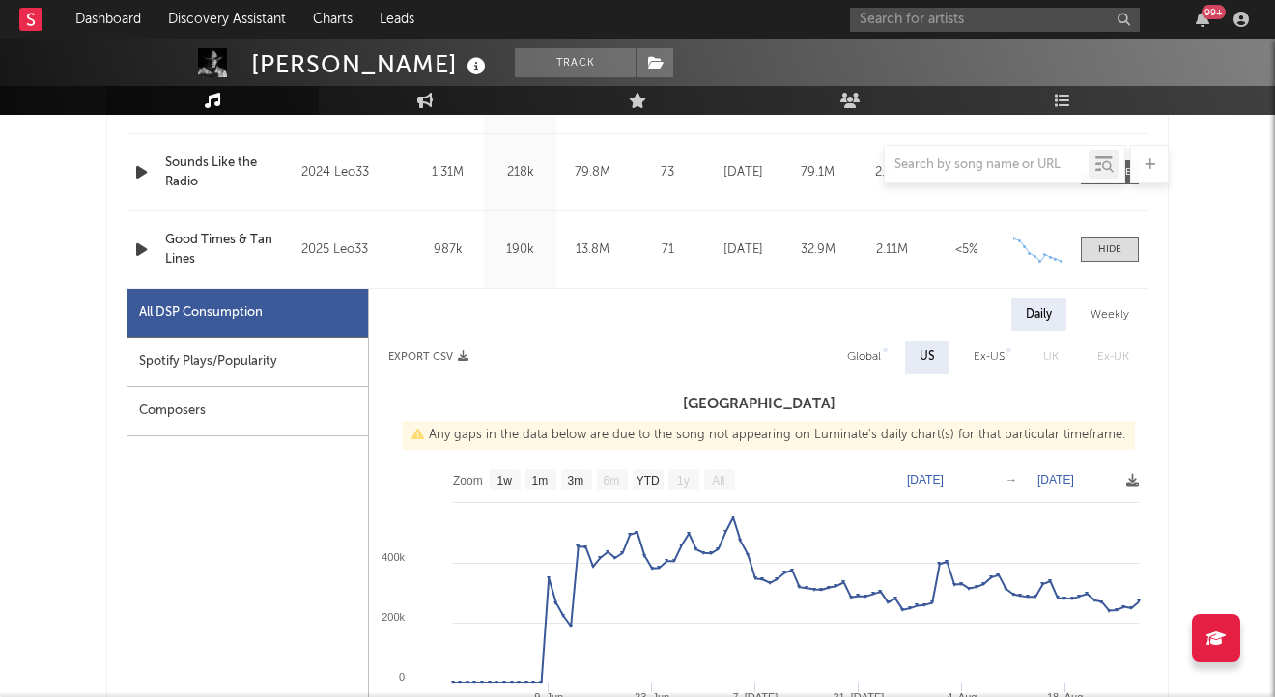
click at [287, 369] on div "Spotify Plays/Popularity" at bounding box center [247, 362] width 241 height 49
select select "1w"
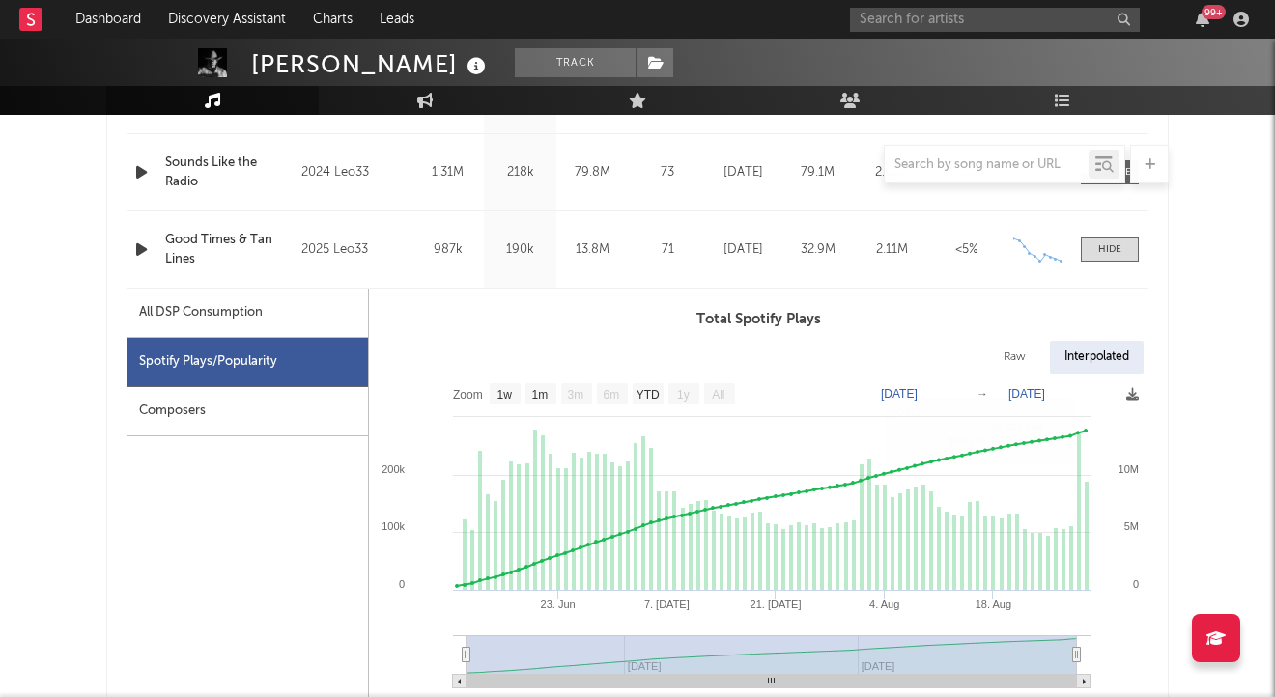
click at [1091, 250] on span at bounding box center [1110, 250] width 58 height 24
